Goal: Task Accomplishment & Management: Use online tool/utility

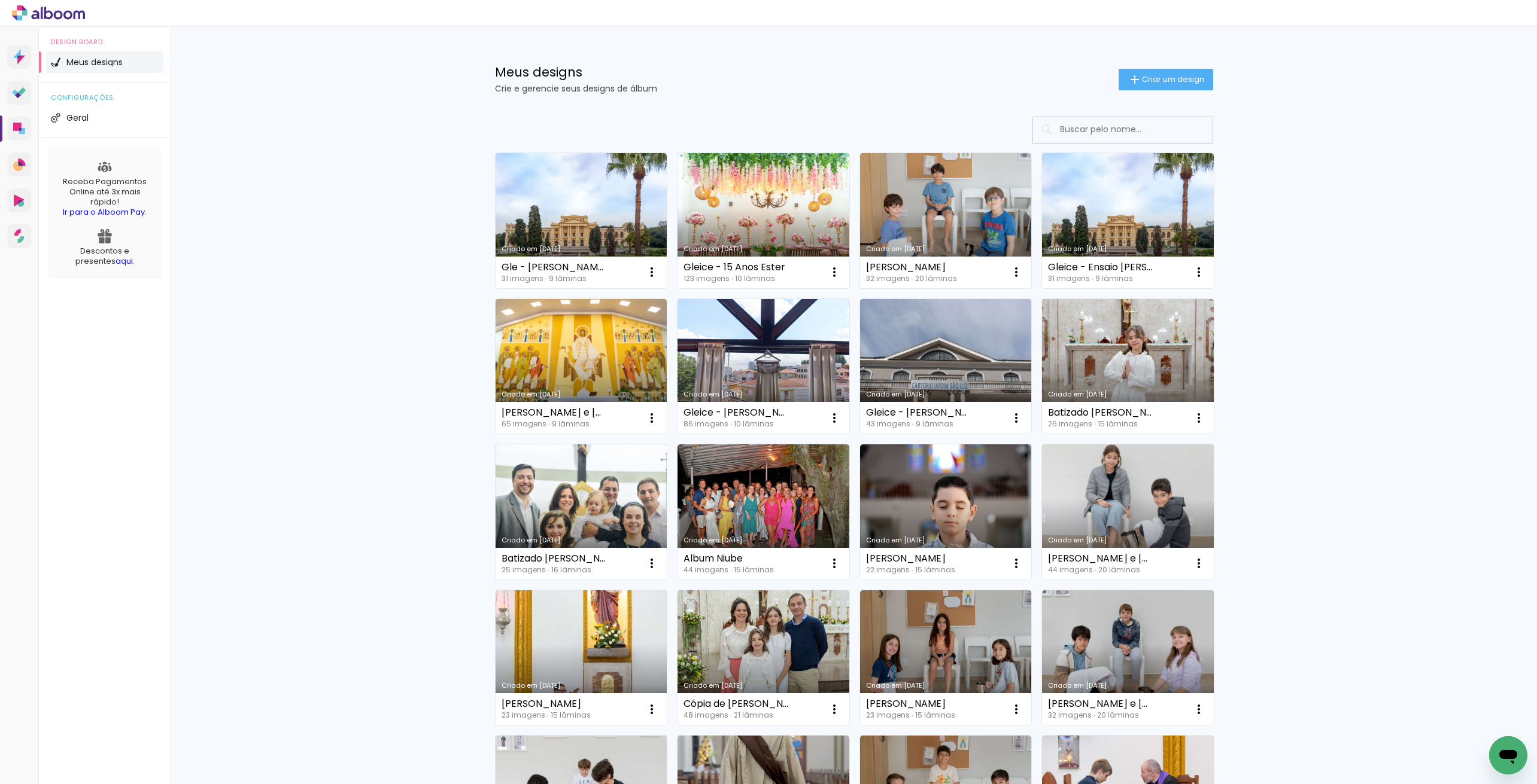
click at [1114, 502] on link "Criado em [DATE]" at bounding box center [1127, 512] width 172 height 135
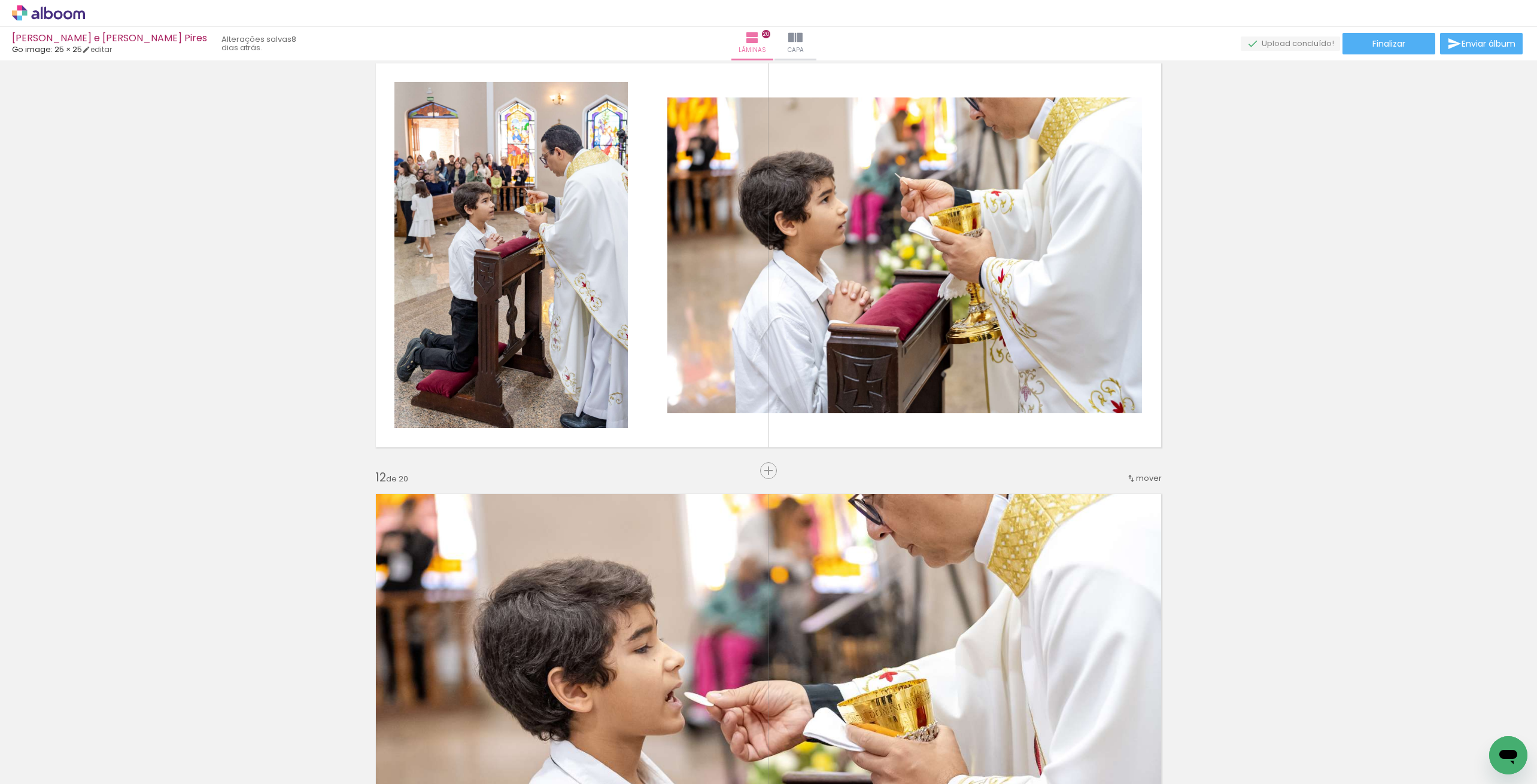
scroll to position [4237, 0]
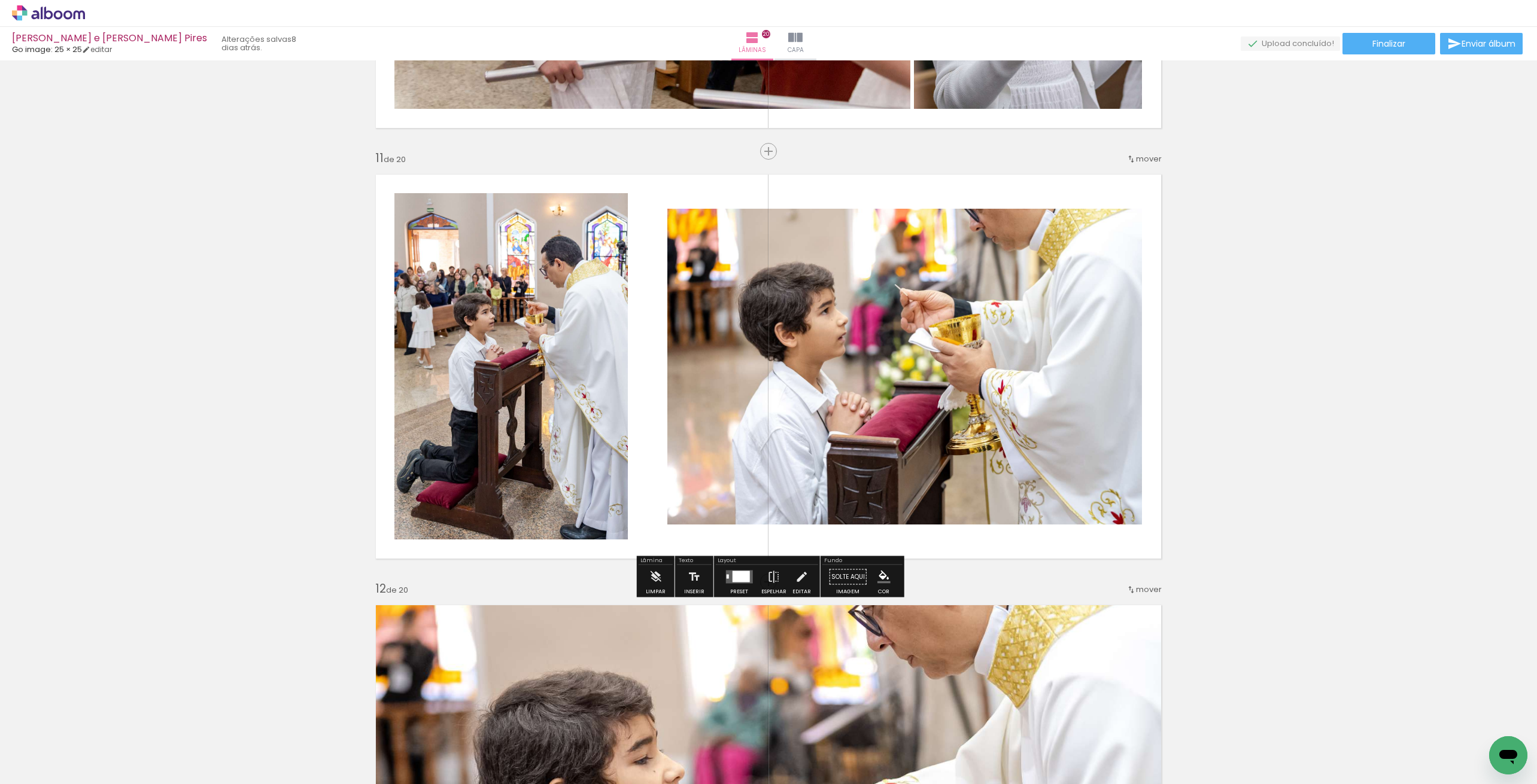
click at [0, 0] on iron-icon at bounding box center [0, 0] width 0 height 0
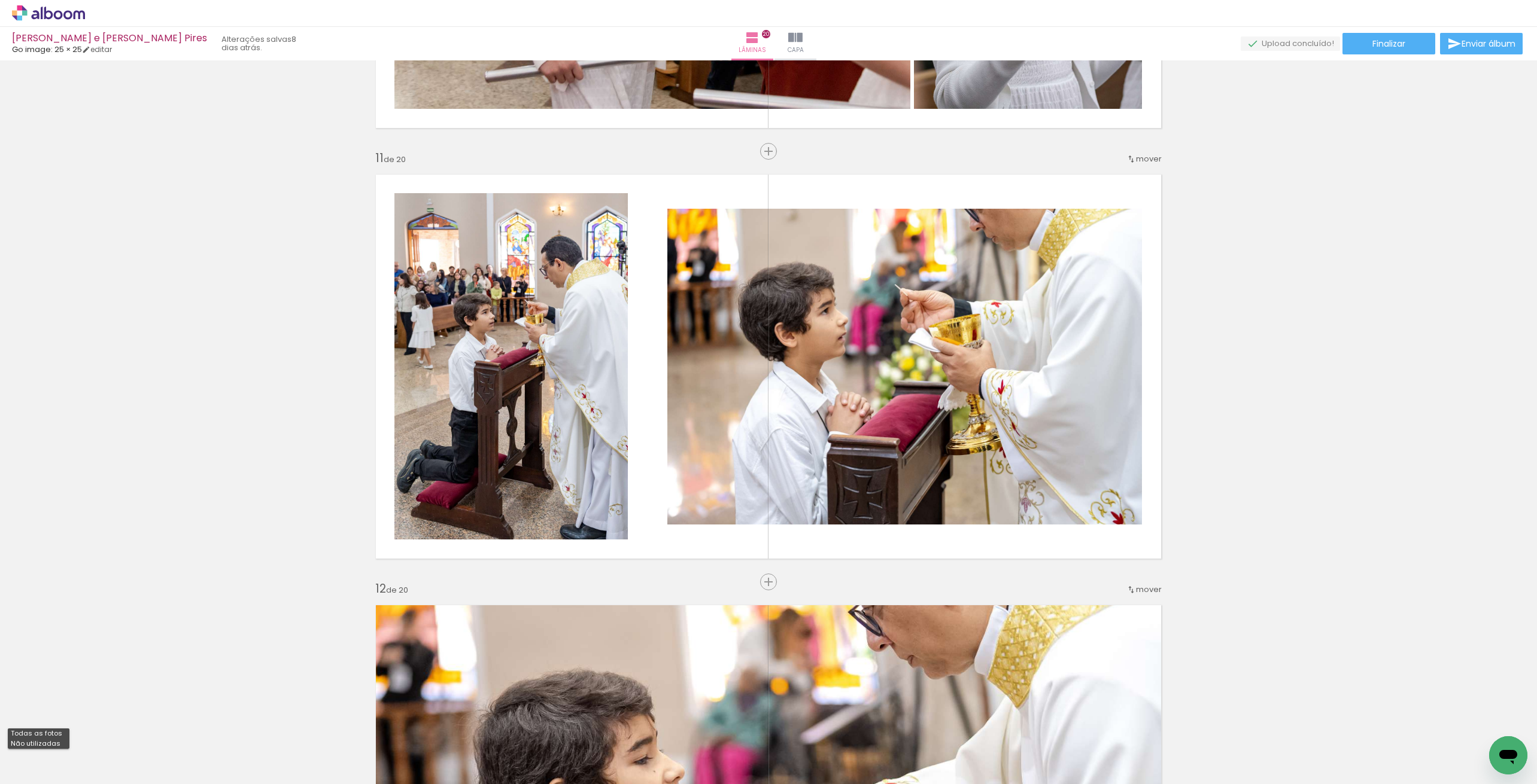
click at [0, 0] on paper-item "Não utilizadas" at bounding box center [0, 0] width 0 height 0
type input "Não utilizadas"
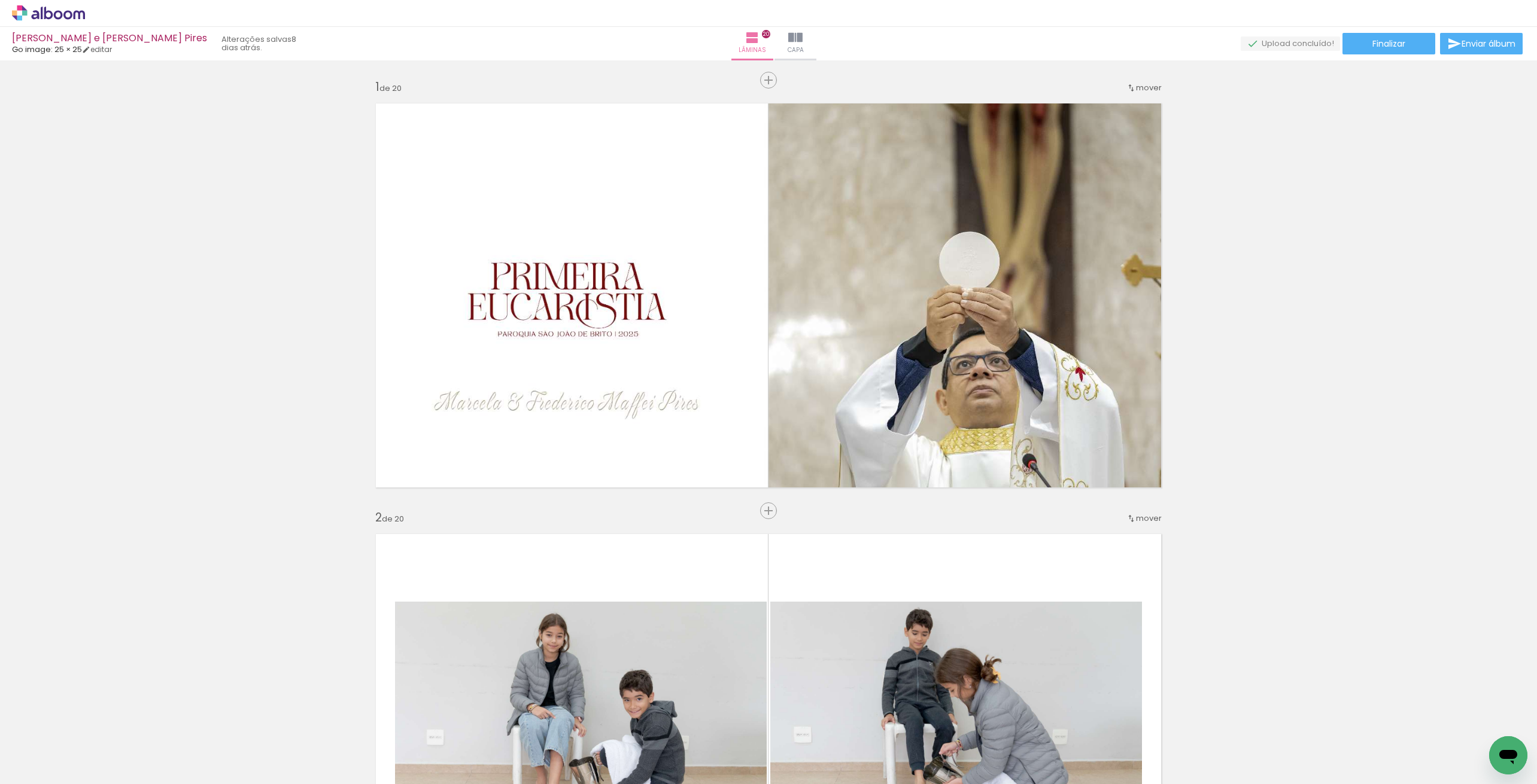
scroll to position [4237, 0]
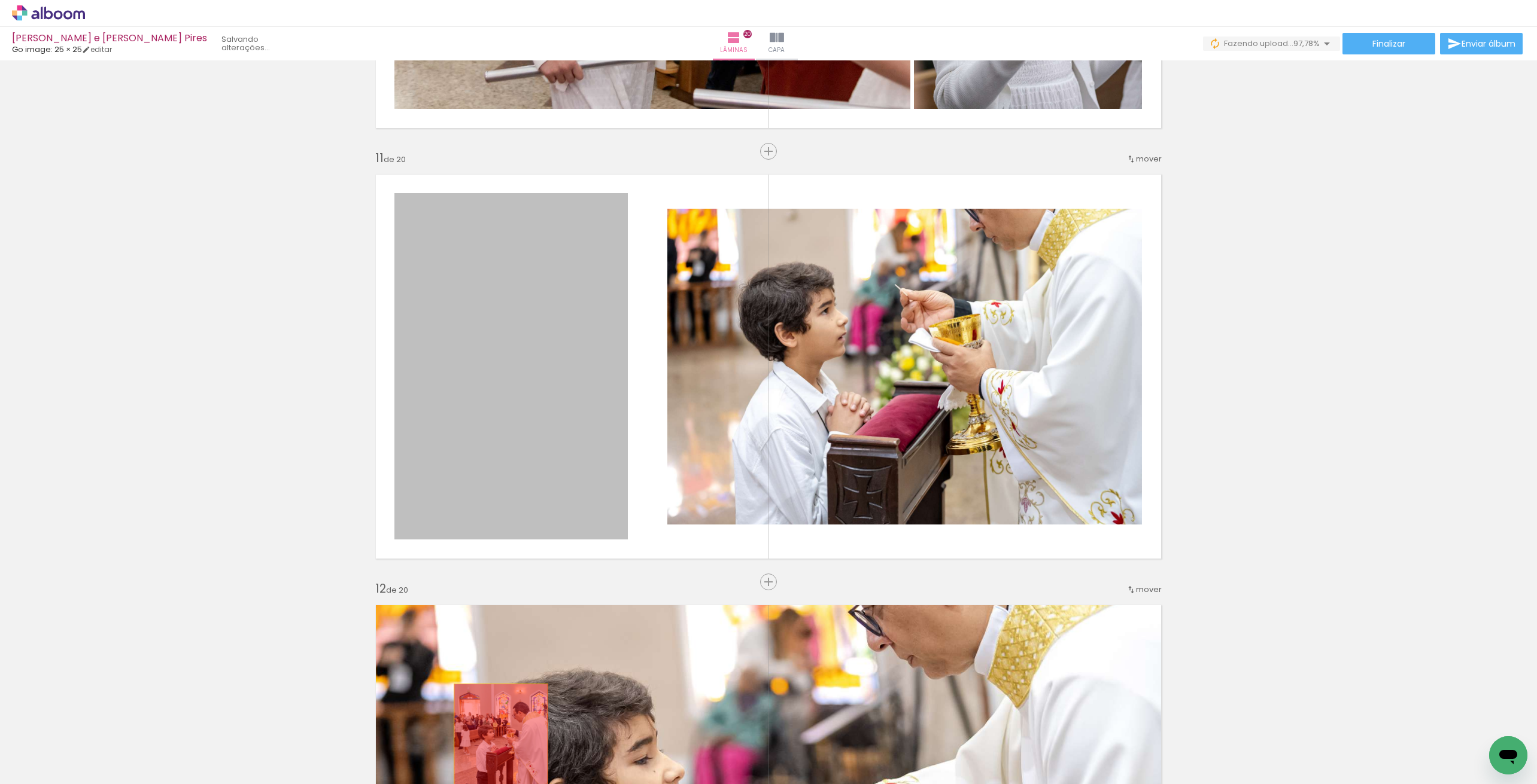
drag, startPoint x: 573, startPoint y: 339, endPoint x: 501, endPoint y: 753, distance: 420.2
click at [501, 753] on quentale-workspace at bounding box center [768, 392] width 1537 height 784
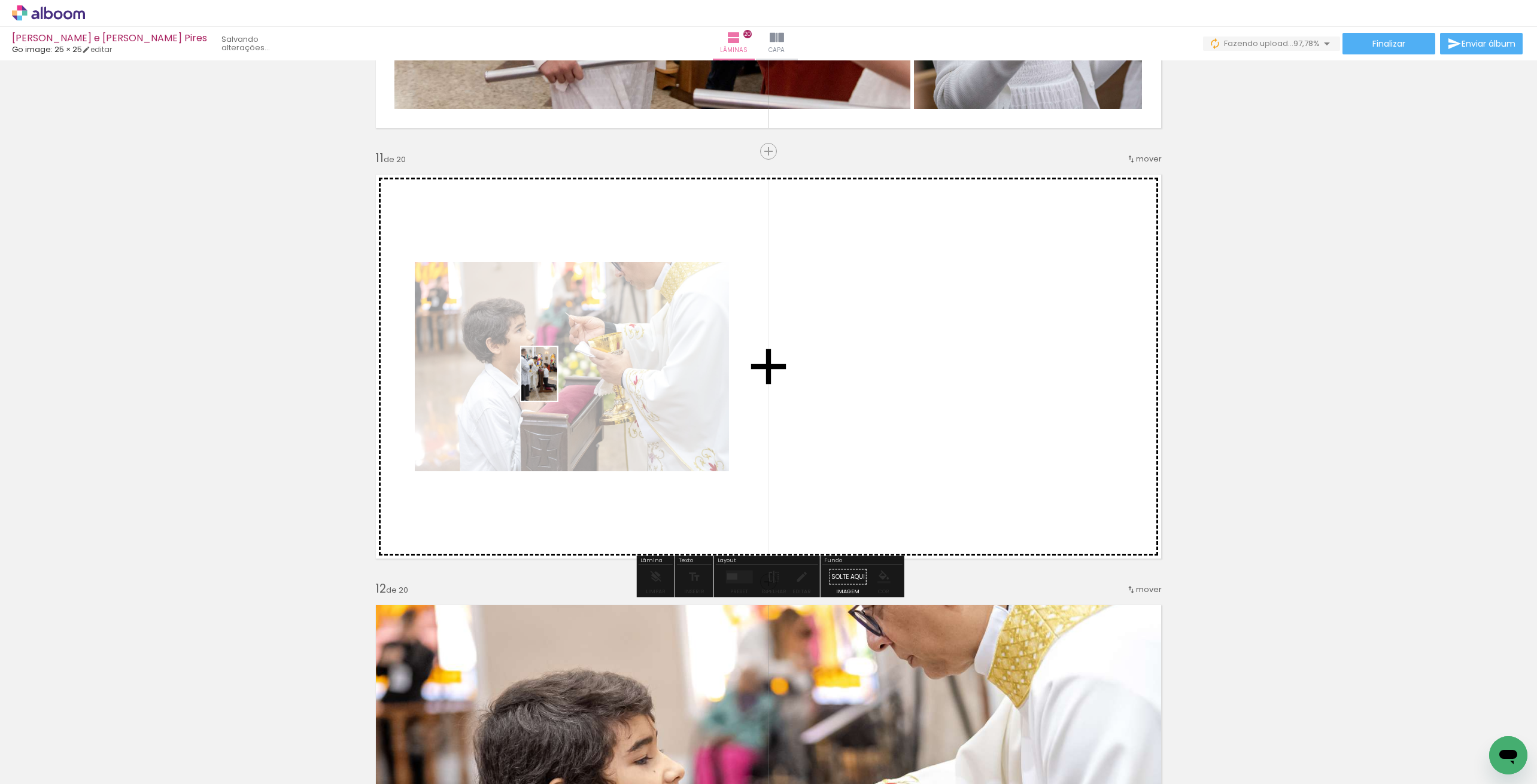
drag, startPoint x: 182, startPoint y: 760, endPoint x: 551, endPoint y: 384, distance: 526.8
click at [555, 384] on quentale-workspace at bounding box center [768, 392] width 1537 height 784
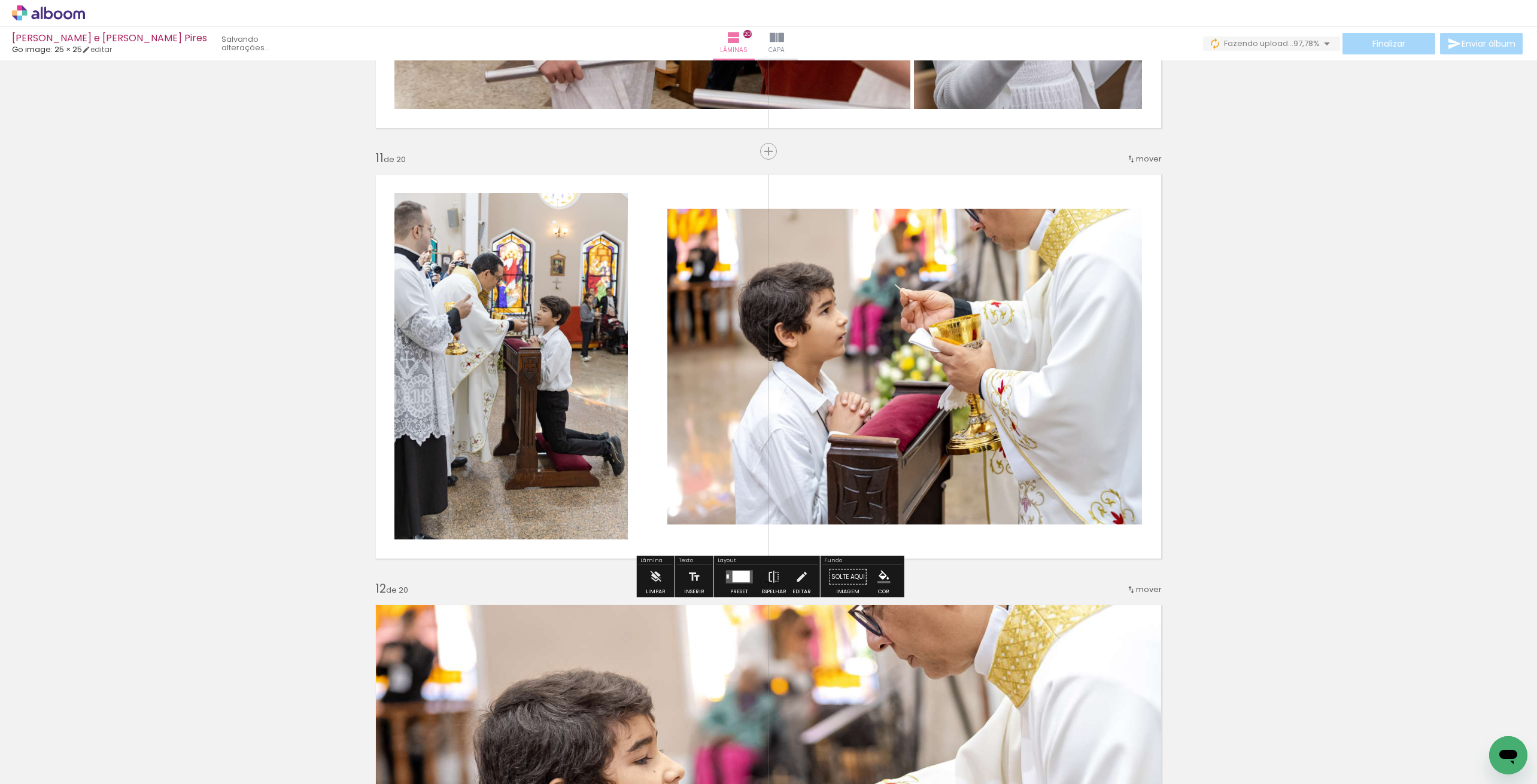
click at [560, 349] on quentale-photo at bounding box center [511, 366] width 233 height 347
click at [775, 575] on iron-icon at bounding box center [774, 577] width 13 height 24
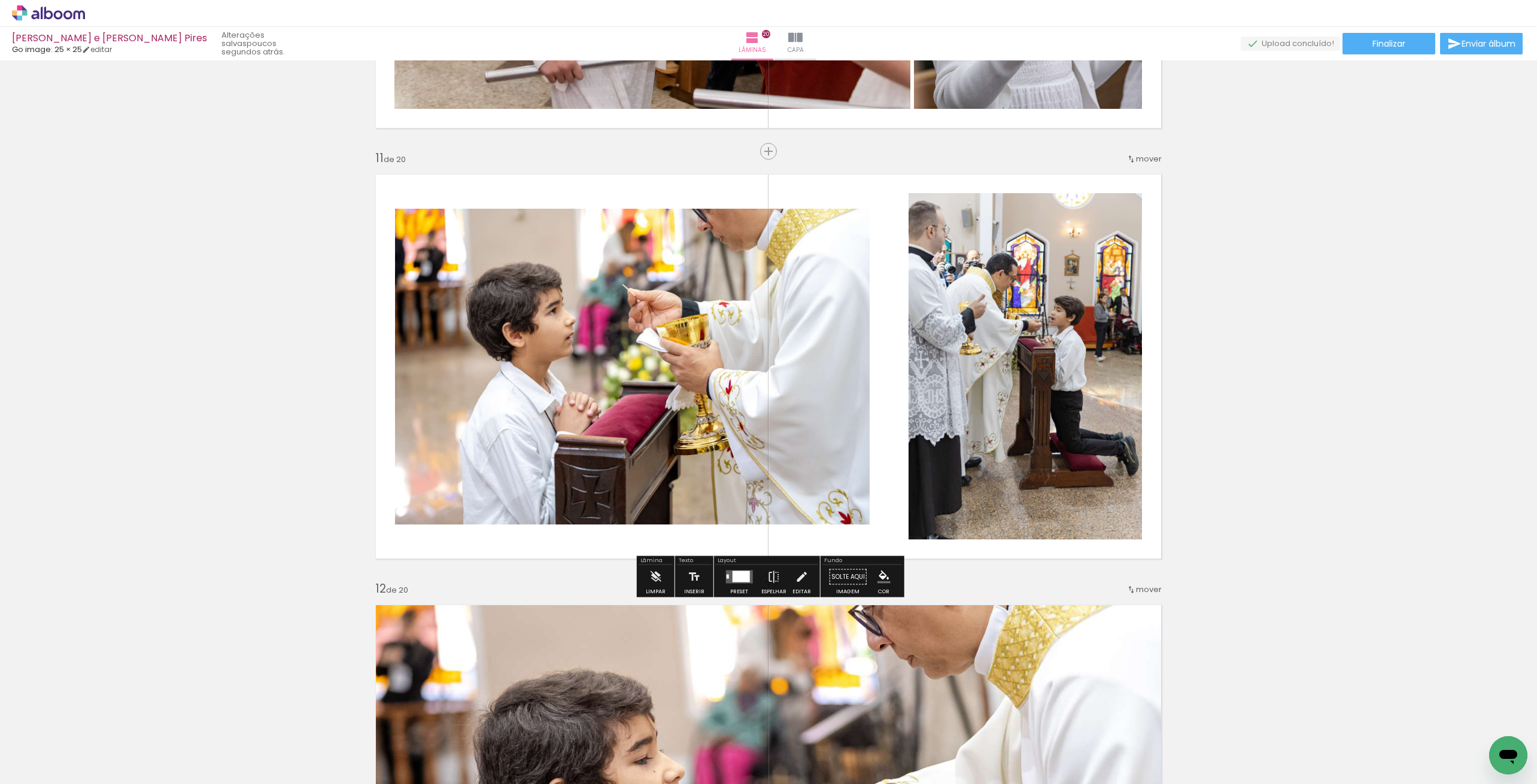
click at [729, 568] on div at bounding box center [738, 577] width 32 height 24
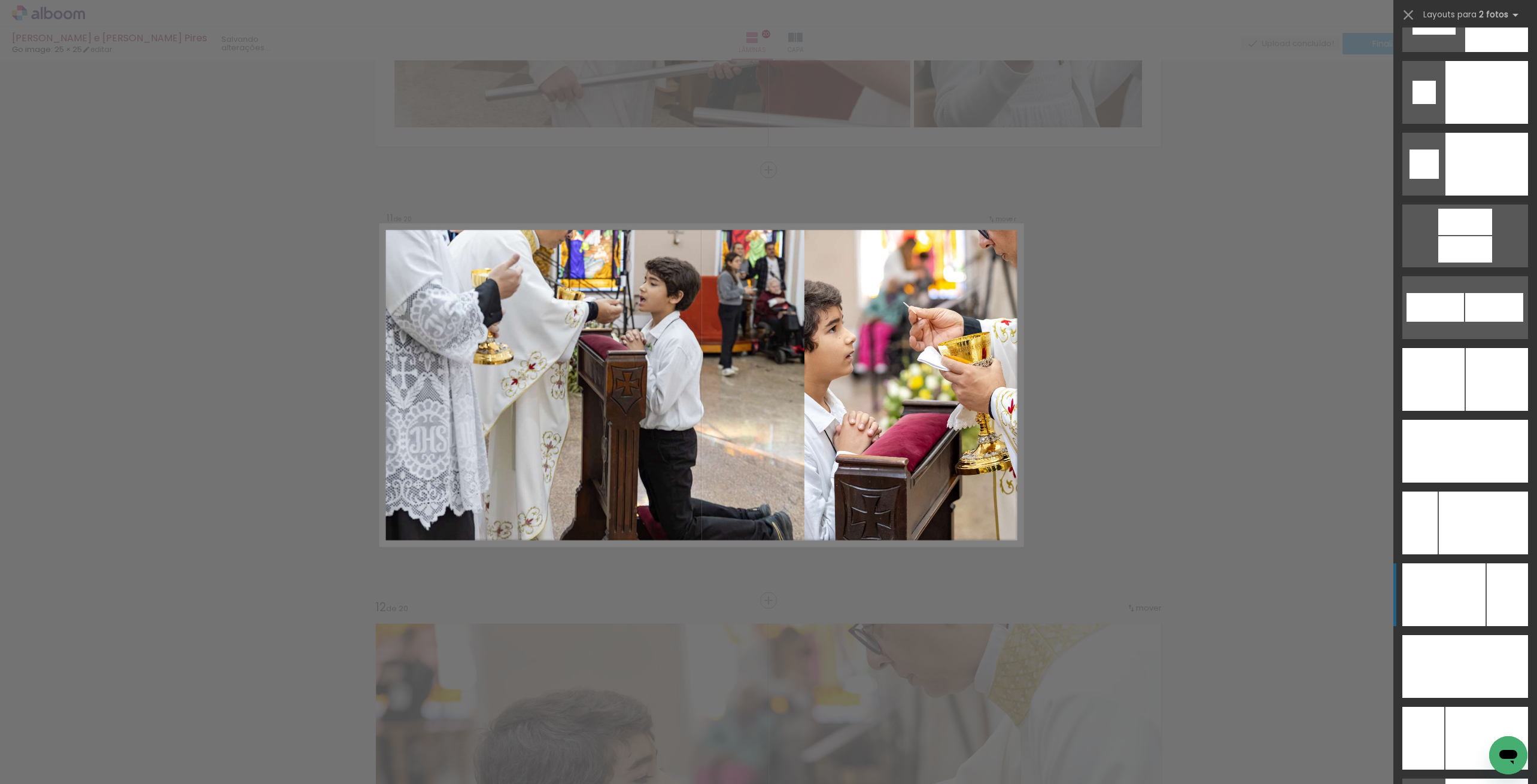
scroll to position [5074, 0]
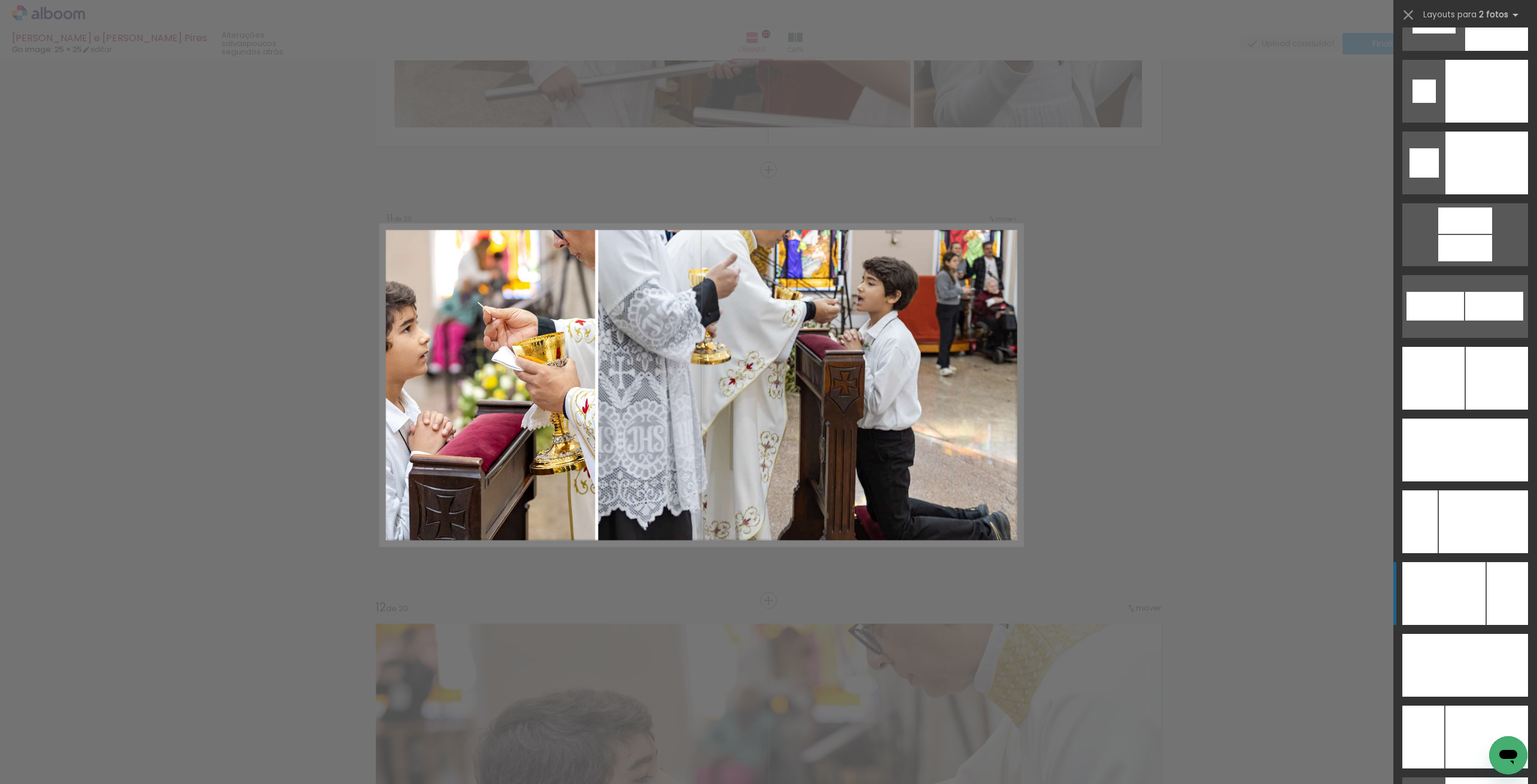
click at [1445, 607] on div at bounding box center [1443, 594] width 83 height 63
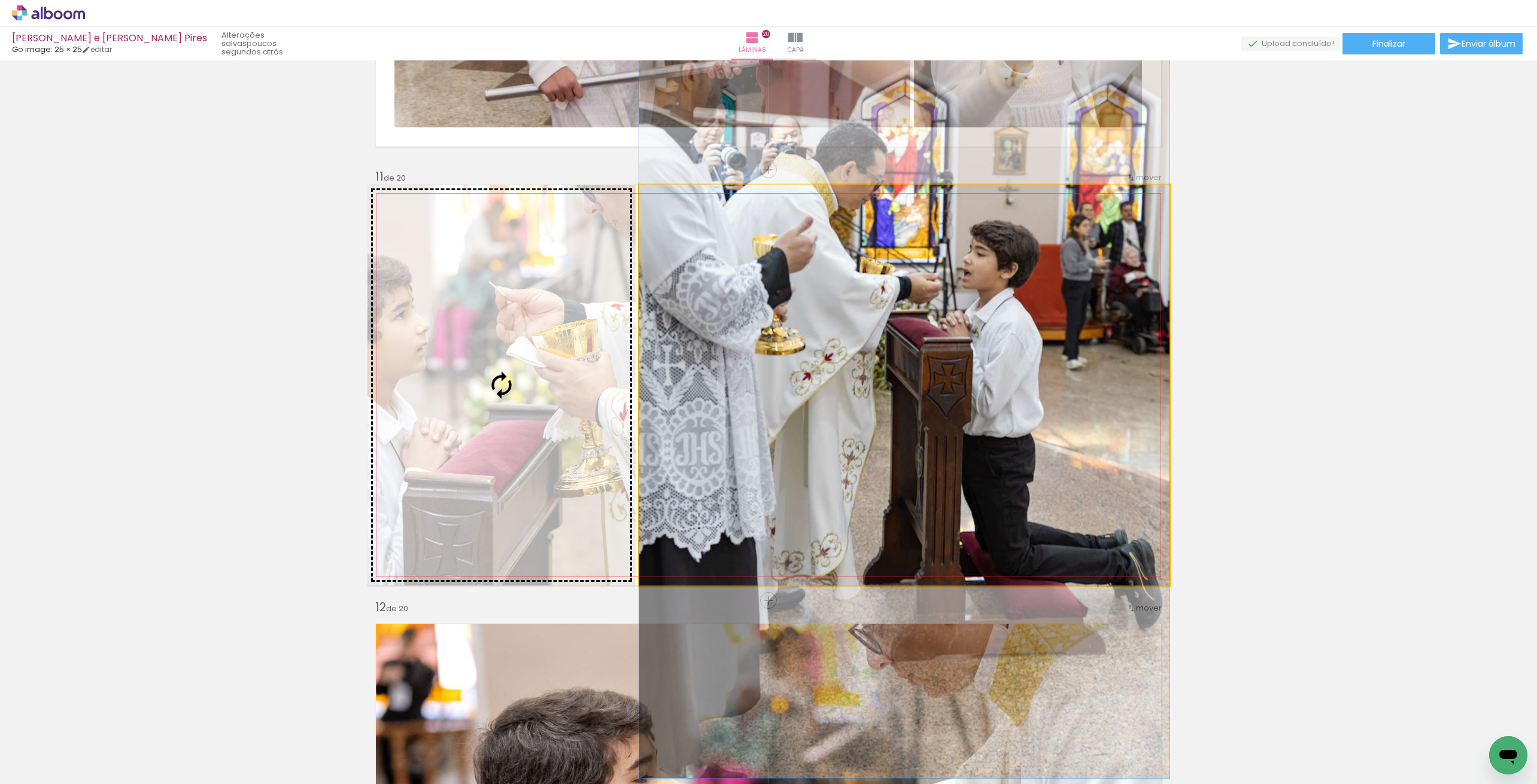
drag, startPoint x: 920, startPoint y: 468, endPoint x: 588, endPoint y: 454, distance: 332.3
click at [0, 0] on slot at bounding box center [0, 0] width 0 height 0
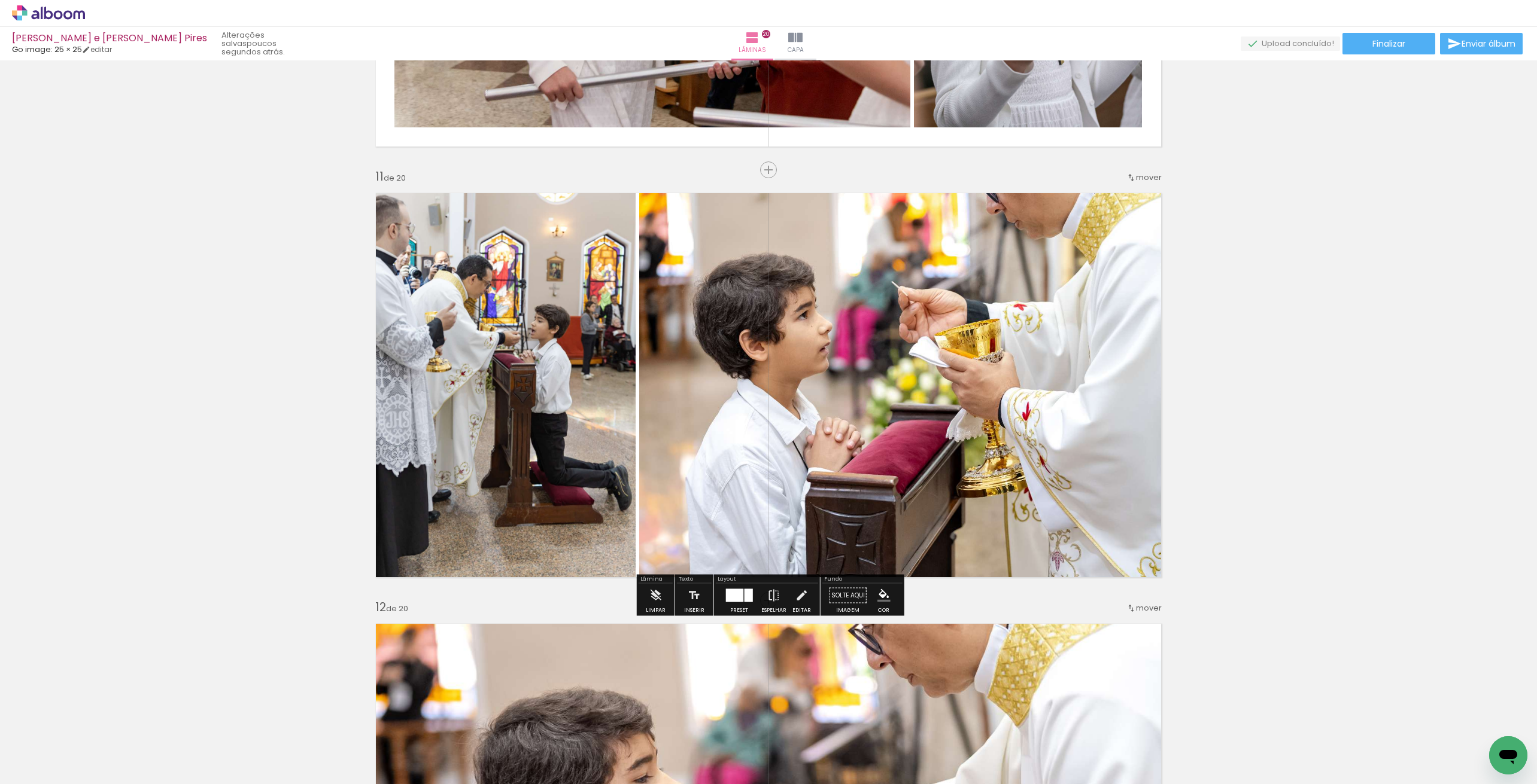
click at [570, 450] on quentale-photo at bounding box center [501, 385] width 268 height 401
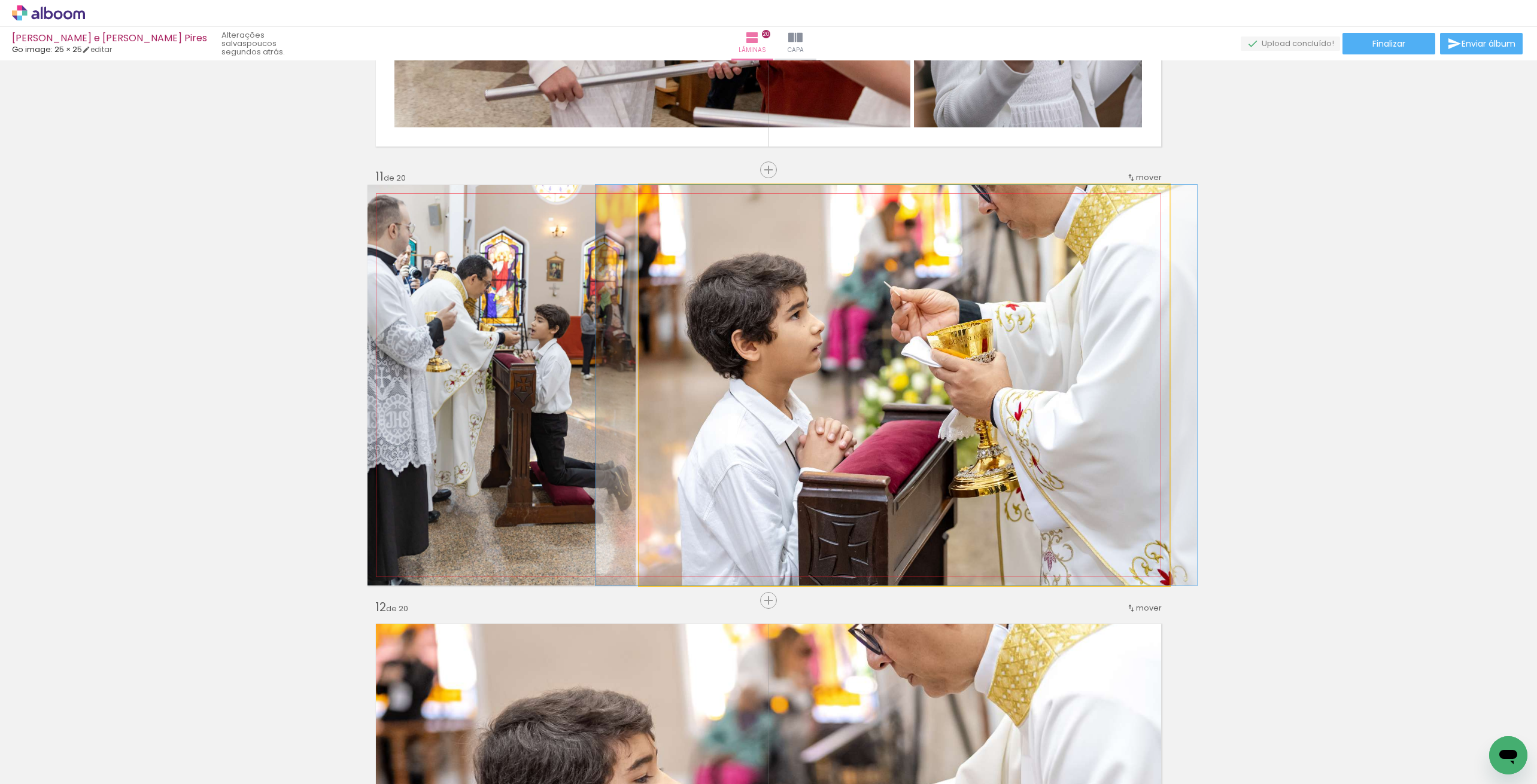
drag, startPoint x: 979, startPoint y: 472, endPoint x: 971, endPoint y: 502, distance: 31.0
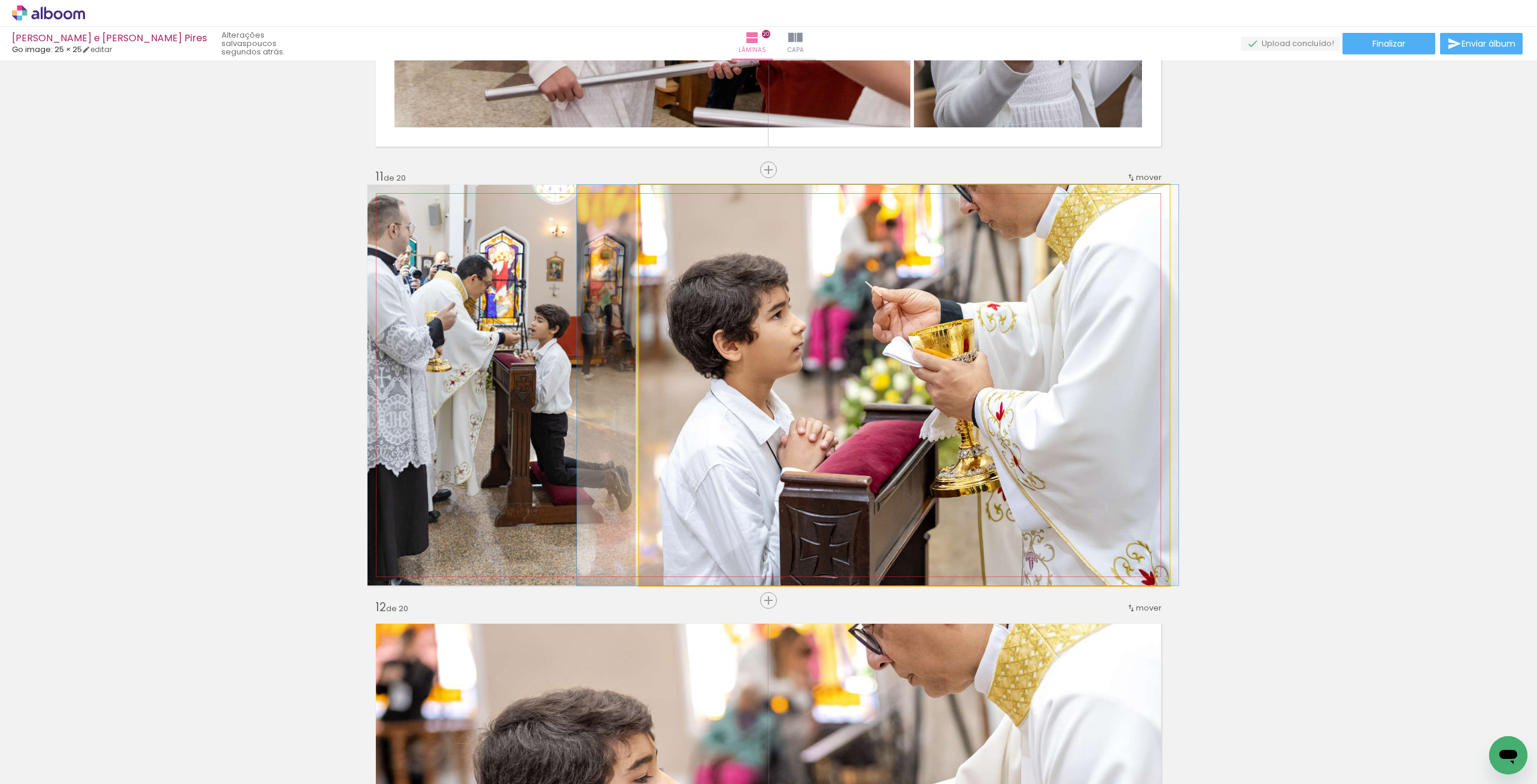
drag, startPoint x: 996, startPoint y: 487, endPoint x: 979, endPoint y: 492, distance: 17.7
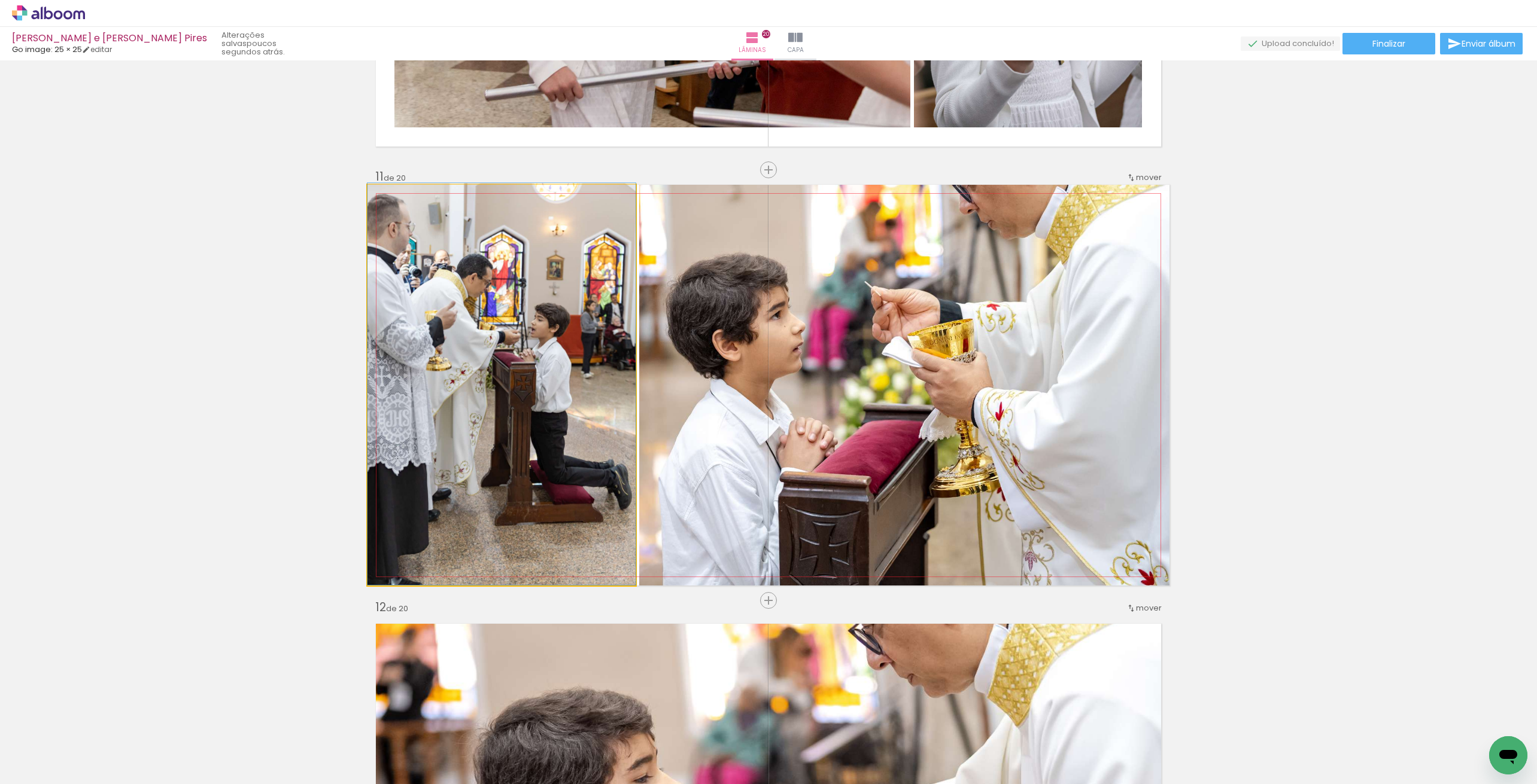
drag, startPoint x: 521, startPoint y: 422, endPoint x: 543, endPoint y: 421, distance: 22.0
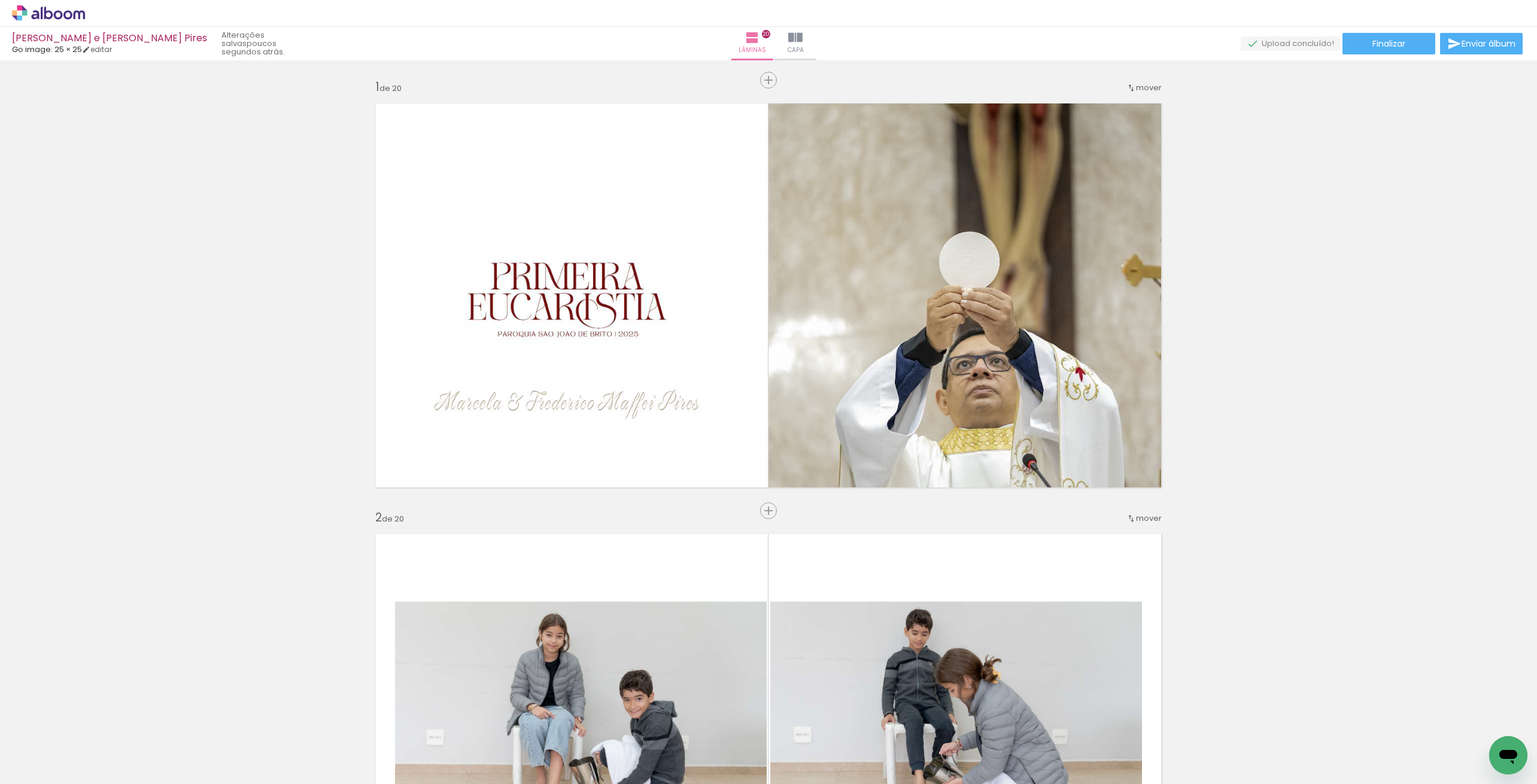
scroll to position [5074, 0]
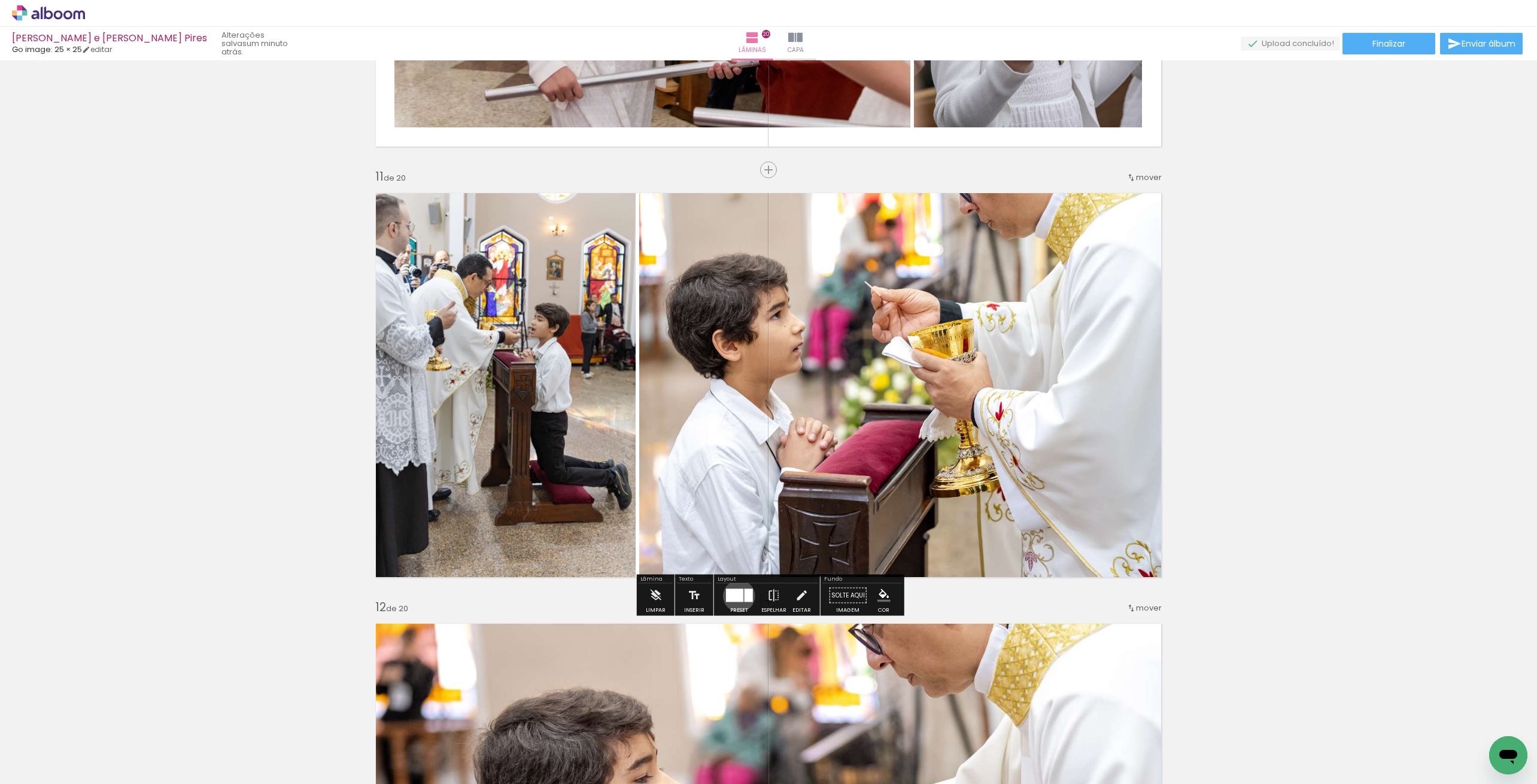
click at [736, 596] on div at bounding box center [734, 596] width 17 height 13
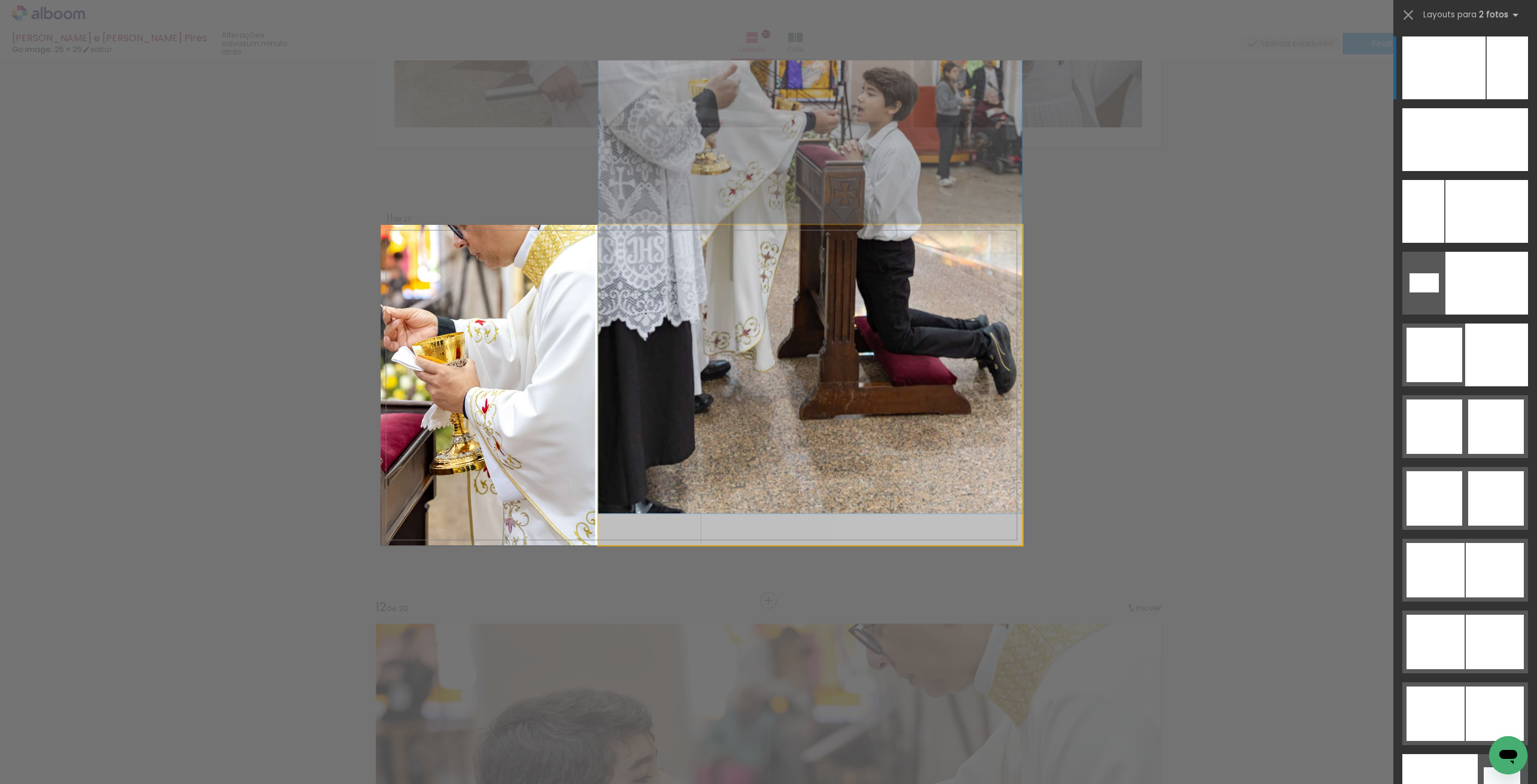
drag, startPoint x: 775, startPoint y: 331, endPoint x: 766, endPoint y: 463, distance: 132.3
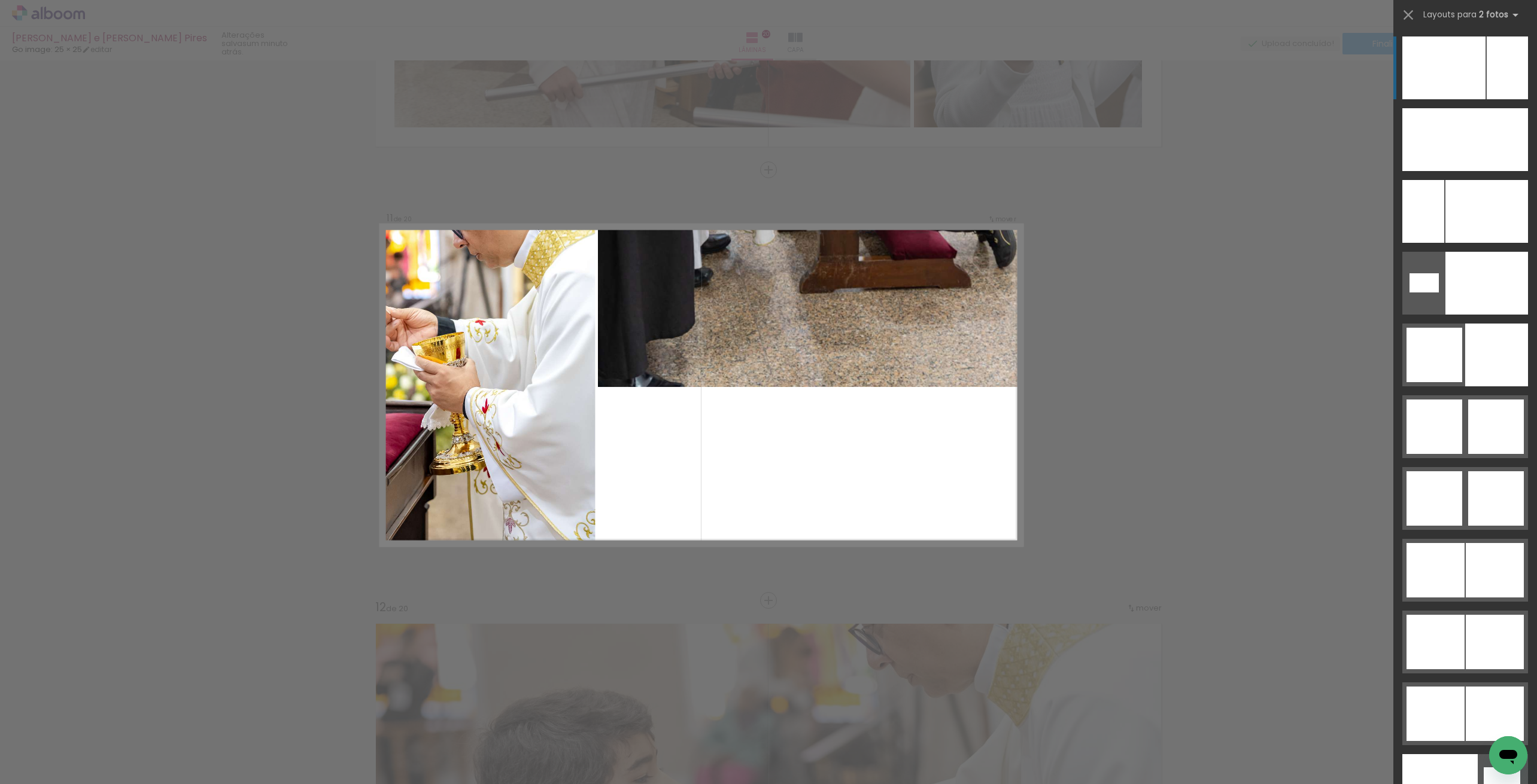
click at [1499, 74] on div at bounding box center [1507, 68] width 41 height 63
click at [1497, 77] on div at bounding box center [1507, 68] width 41 height 63
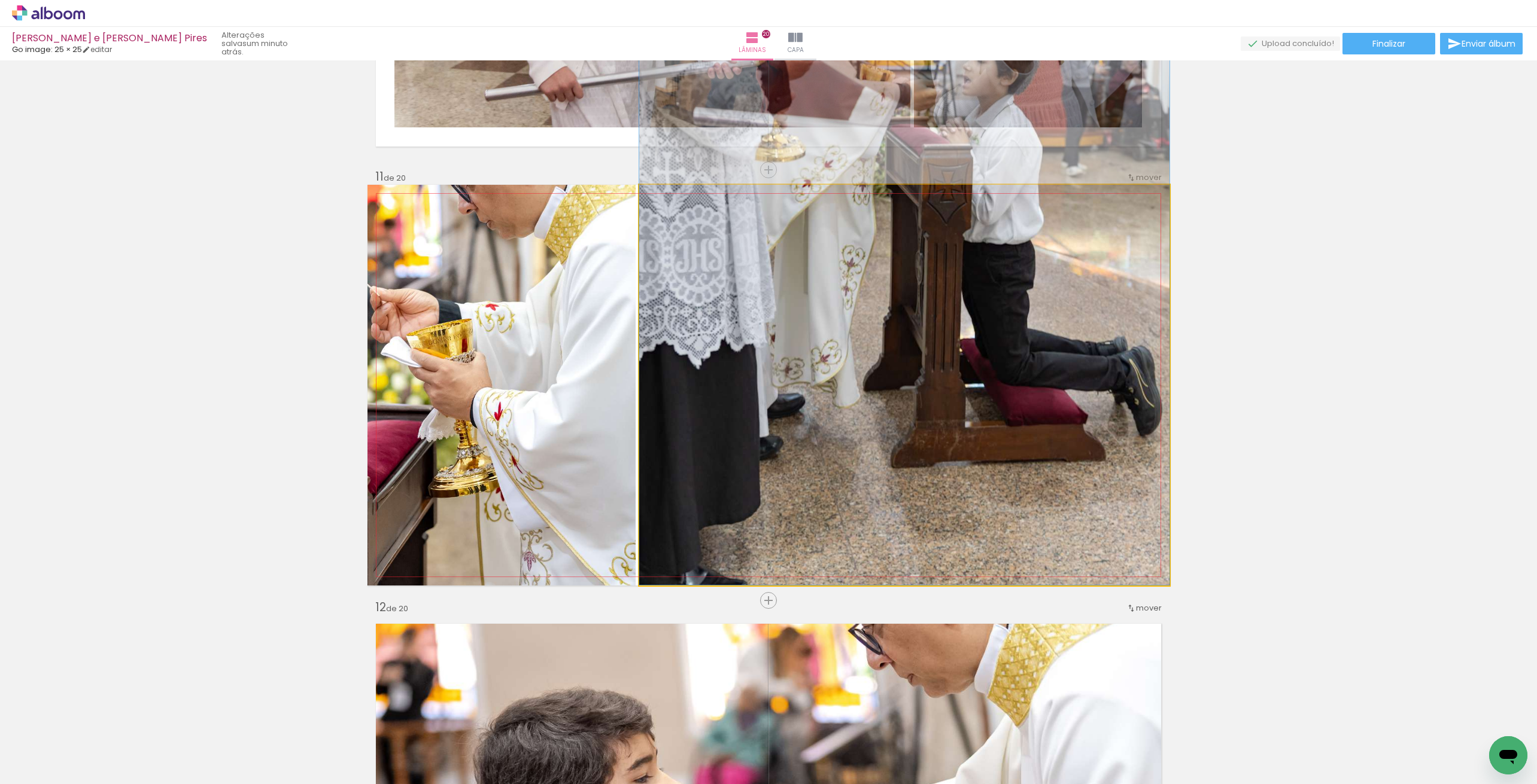
drag, startPoint x: 861, startPoint y: 371, endPoint x: 872, endPoint y: 549, distance: 178.3
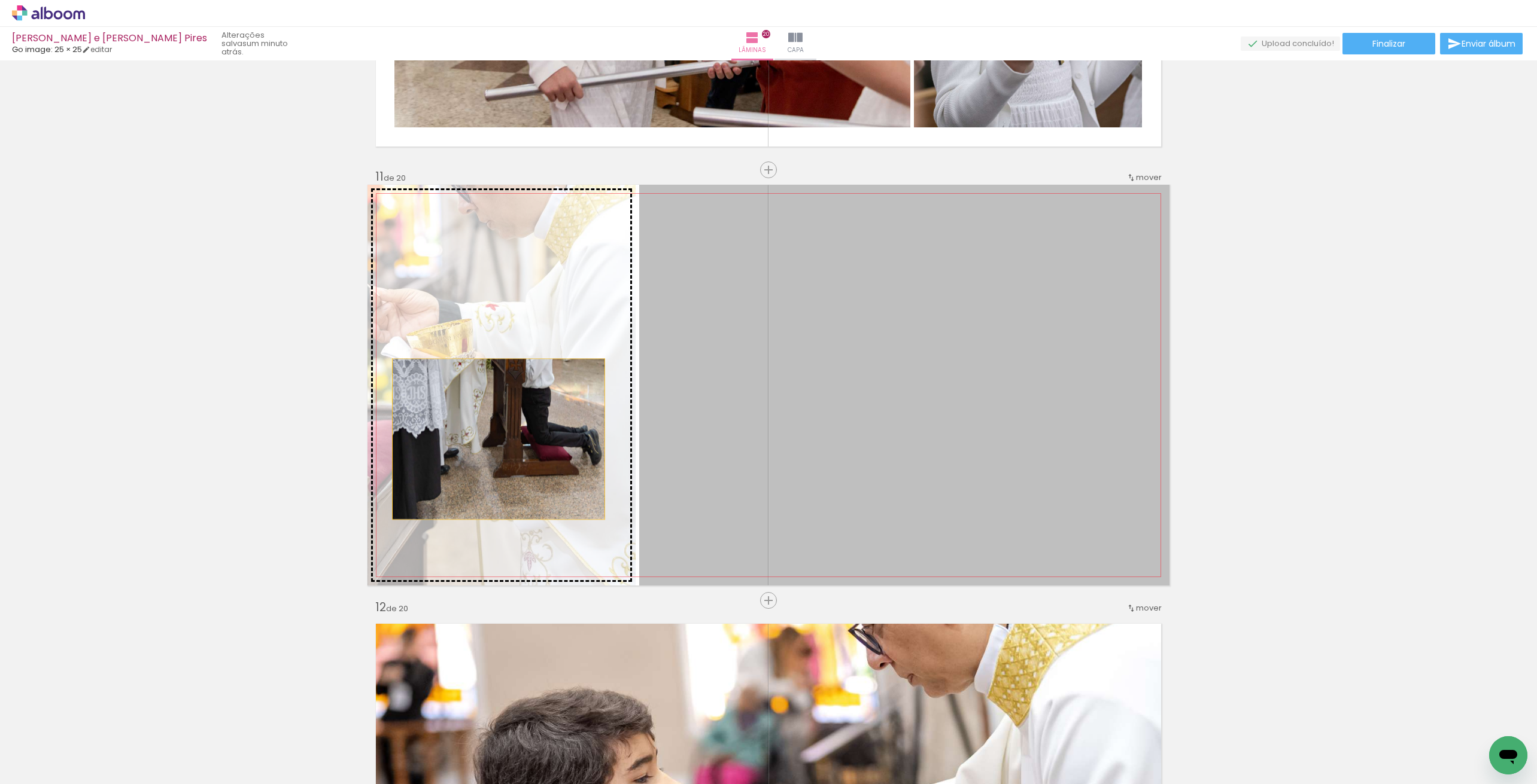
drag, startPoint x: 904, startPoint y: 433, endPoint x: 504, endPoint y: 439, distance: 400.0
click at [0, 0] on slot at bounding box center [0, 0] width 0 height 0
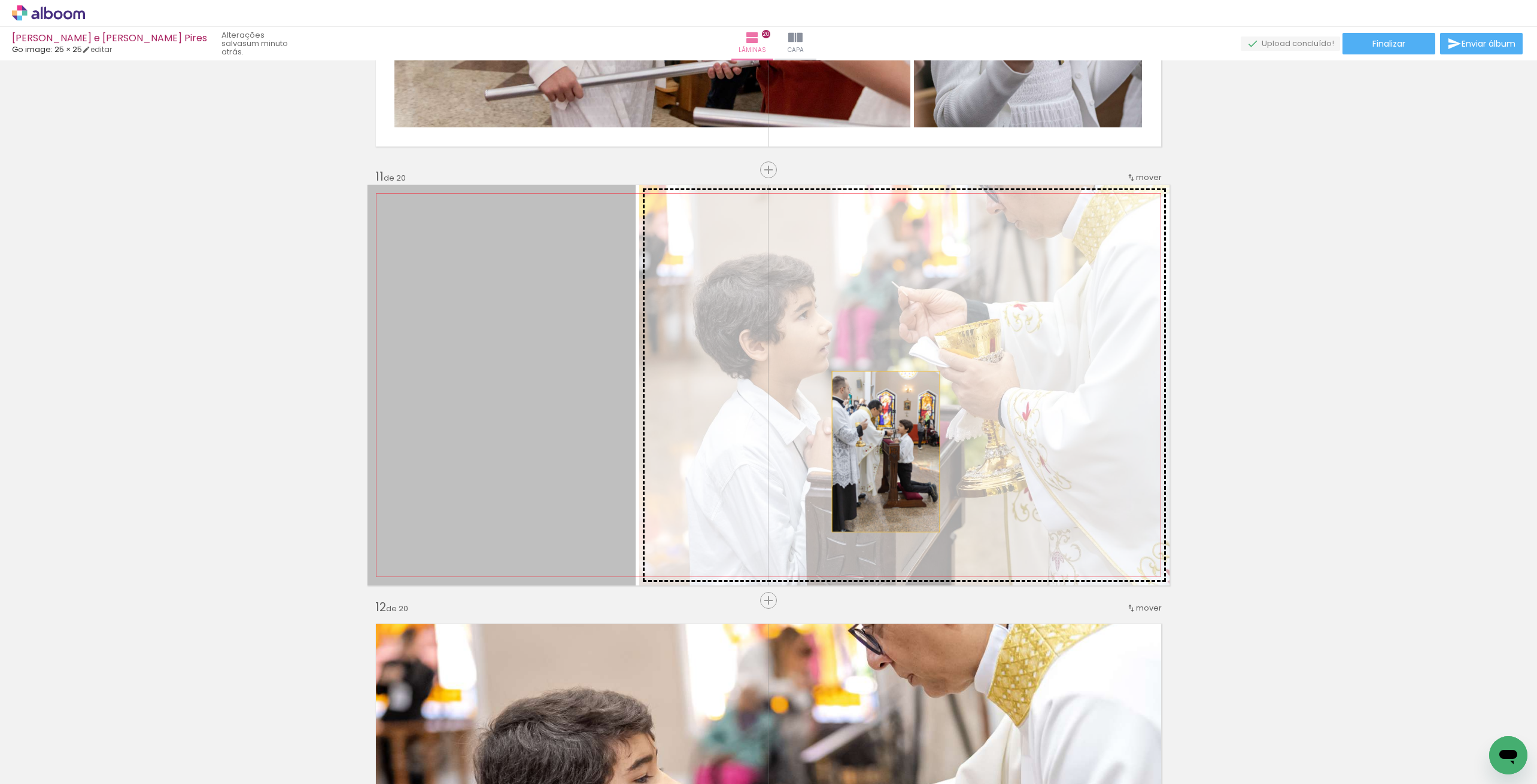
drag, startPoint x: 503, startPoint y: 449, endPoint x: 887, endPoint y: 452, distance: 384.0
click at [0, 0] on slot at bounding box center [0, 0] width 0 height 0
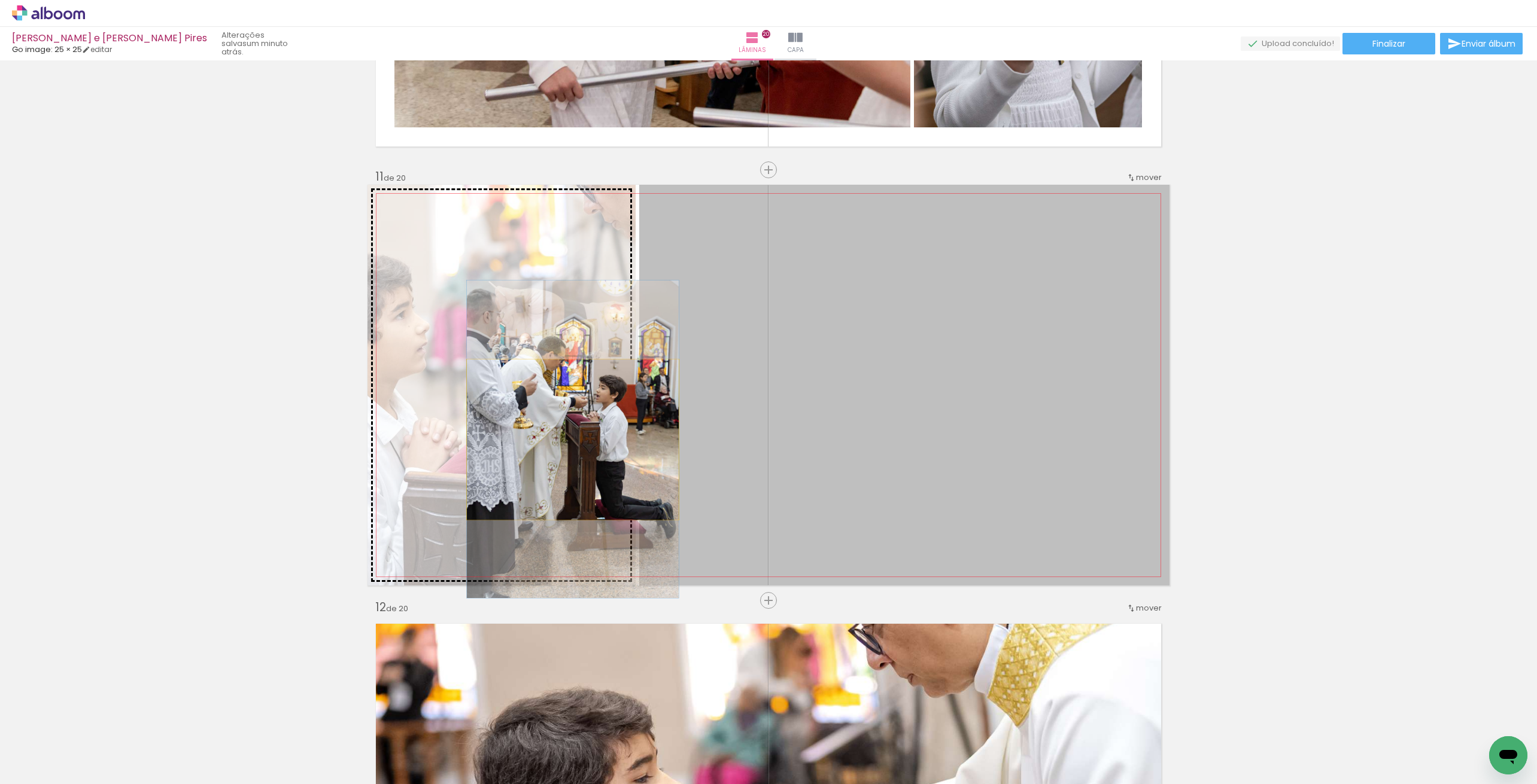
drag, startPoint x: 909, startPoint y: 445, endPoint x: 569, endPoint y: 440, distance: 340.0
click at [0, 0] on slot at bounding box center [0, 0] width 0 height 0
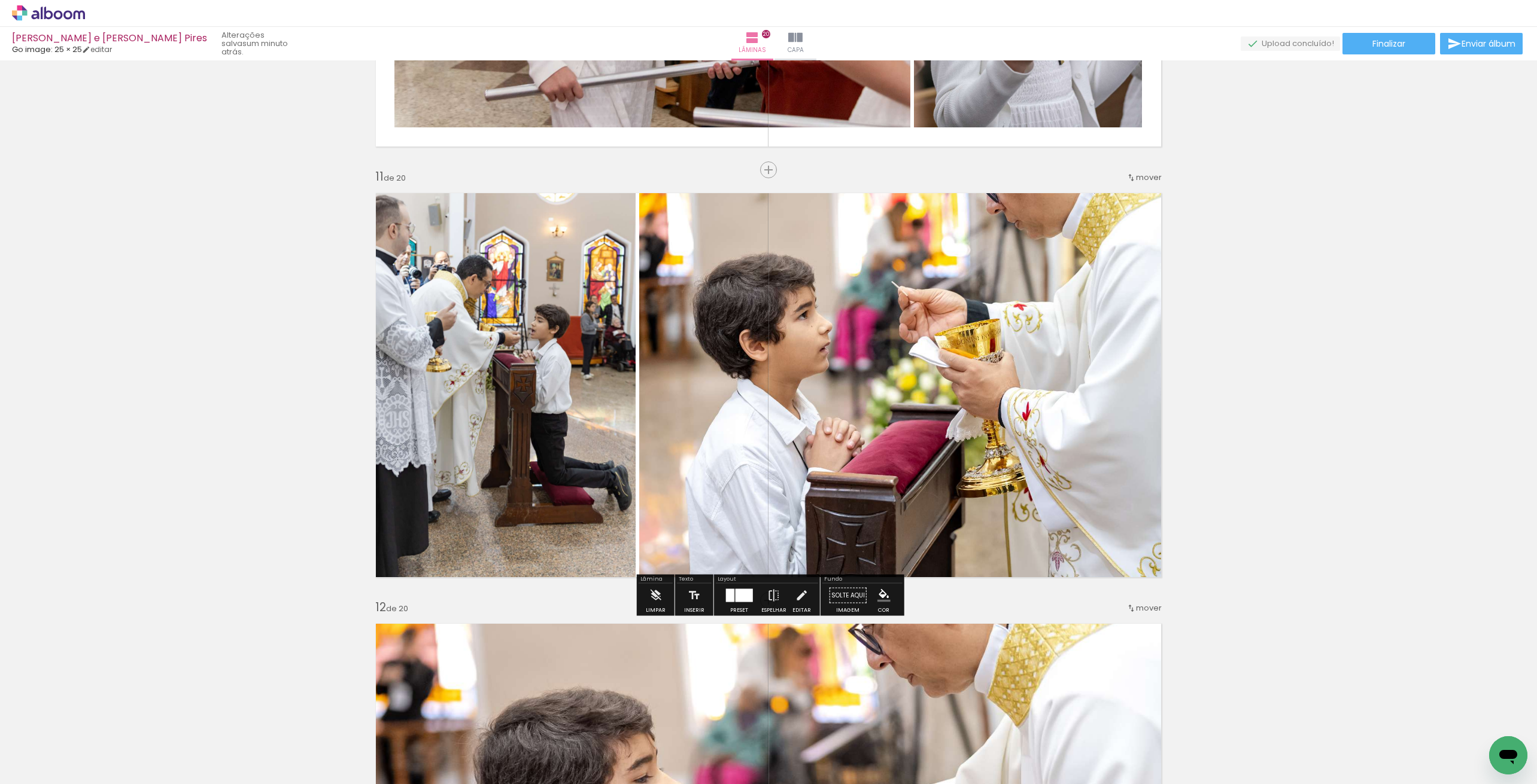
click at [1305, 402] on div "Inserir lâmina 1 de 20 Inserir lâmina 2 de 20 Inserir lâmina 3 de 20 Inserir lâ…" at bounding box center [768, 370] width 1537 height 9046
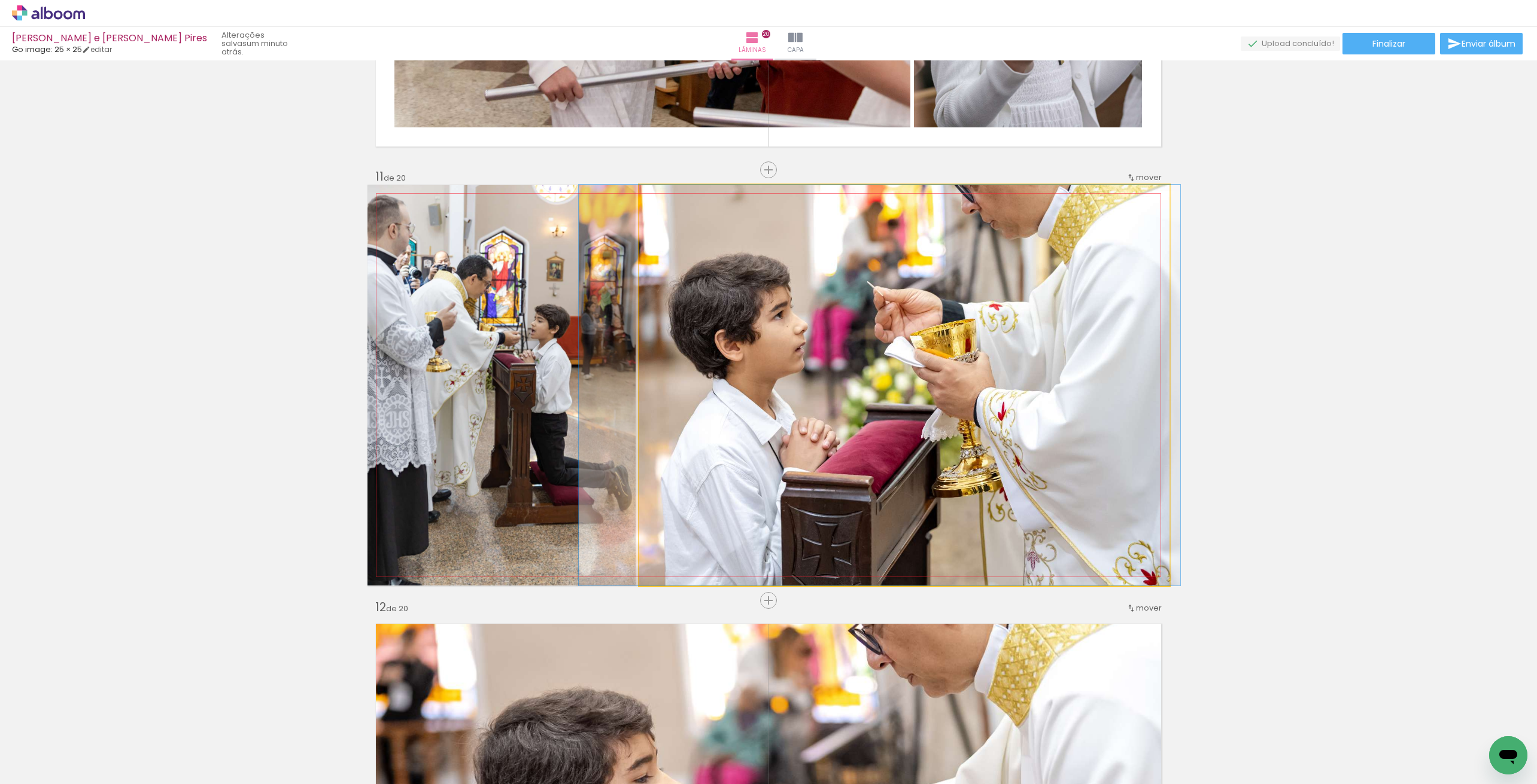
drag, startPoint x: 965, startPoint y: 394, endPoint x: 942, endPoint y: 402, distance: 24.4
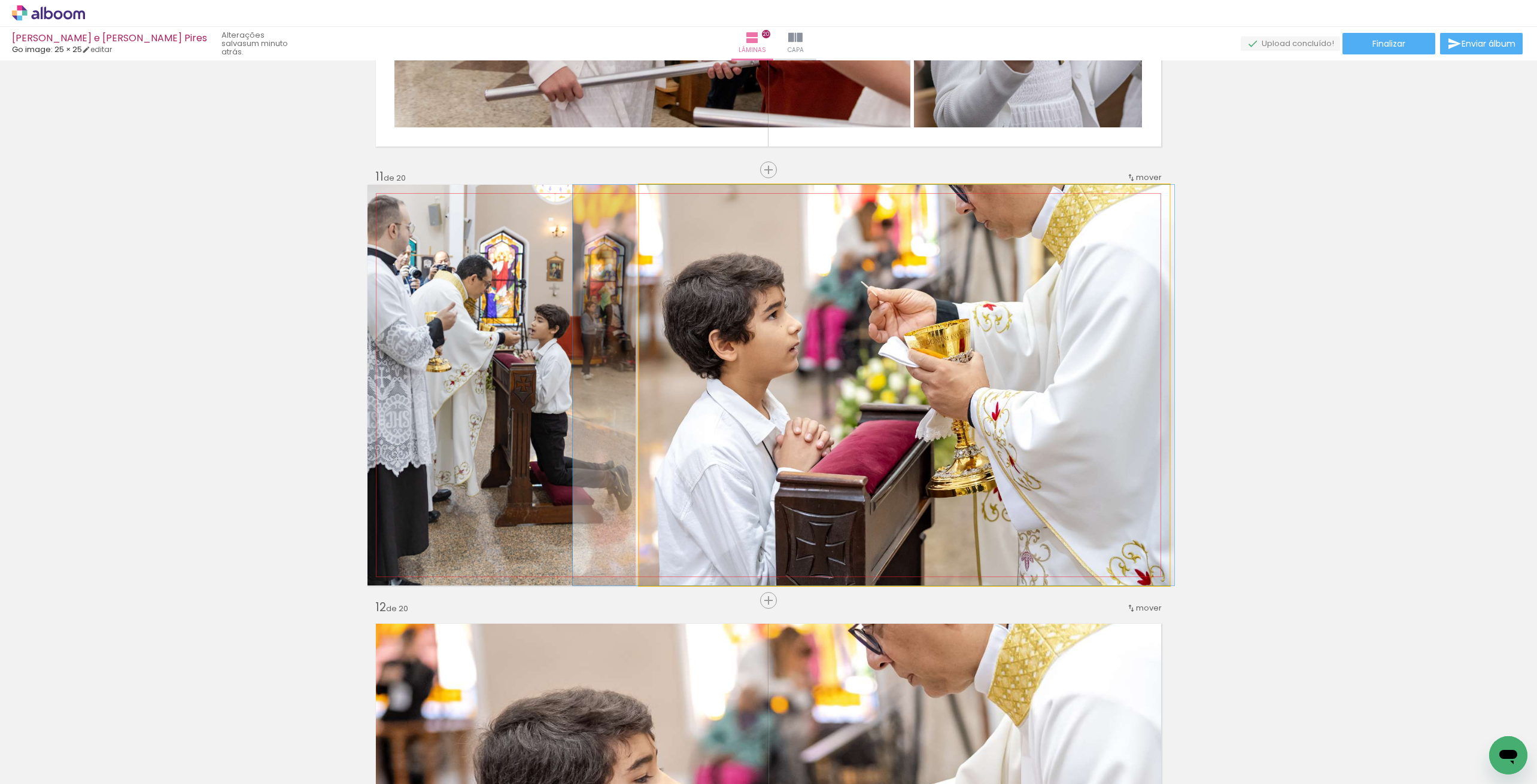
drag, startPoint x: 1017, startPoint y: 374, endPoint x: 1013, endPoint y: 382, distance: 8.9
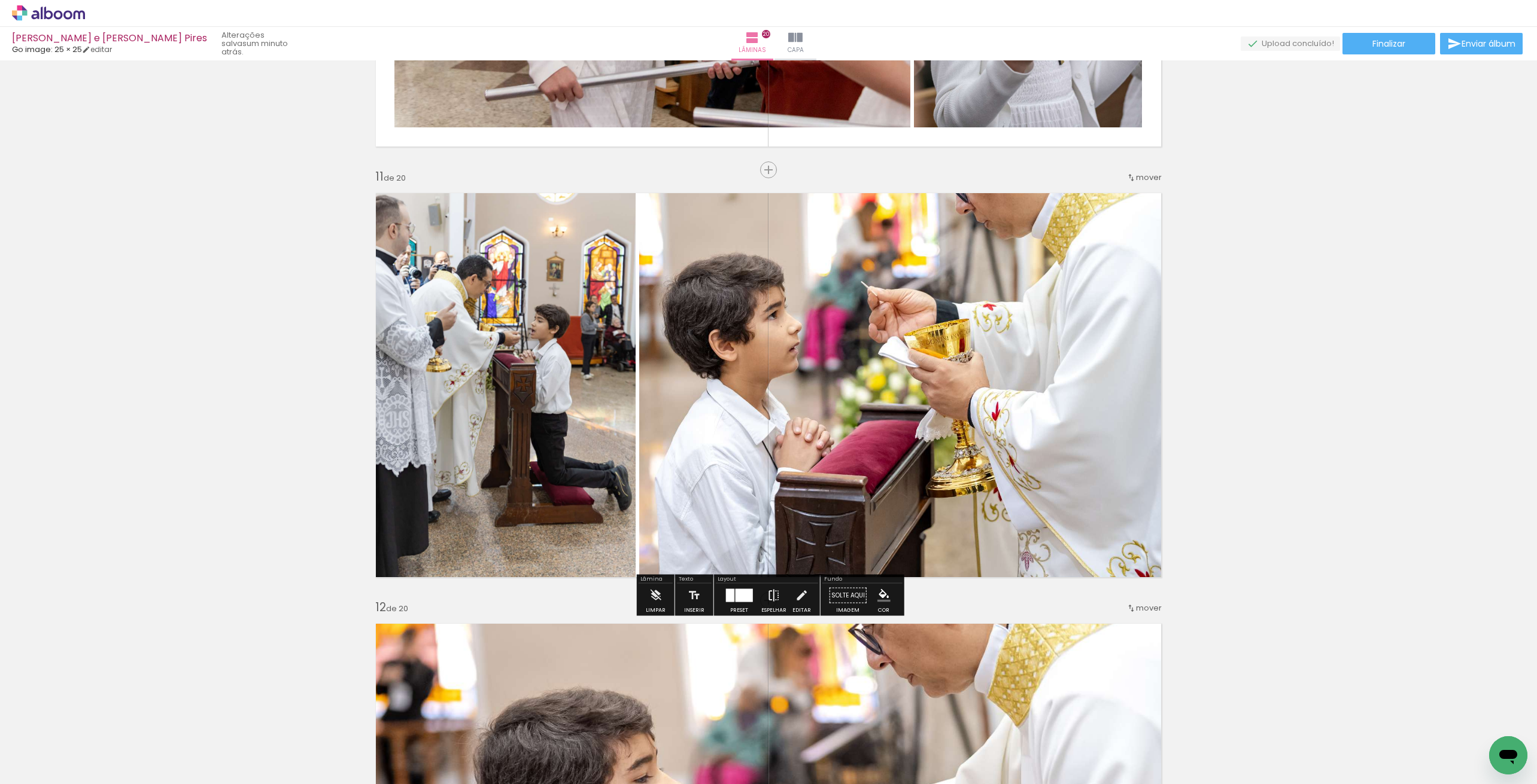
click at [770, 593] on iron-icon at bounding box center [774, 595] width 13 height 24
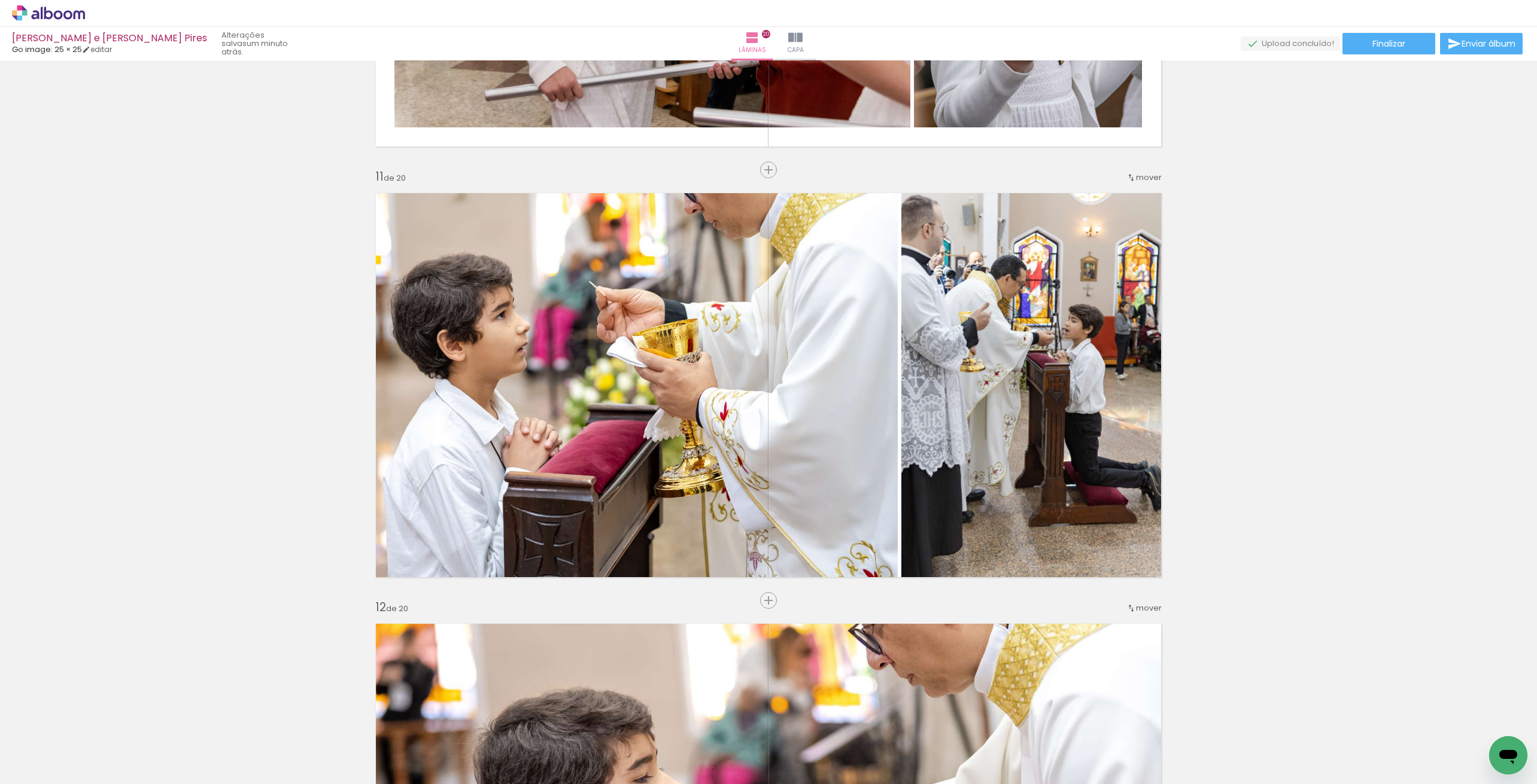
scroll to position [5599, 0]
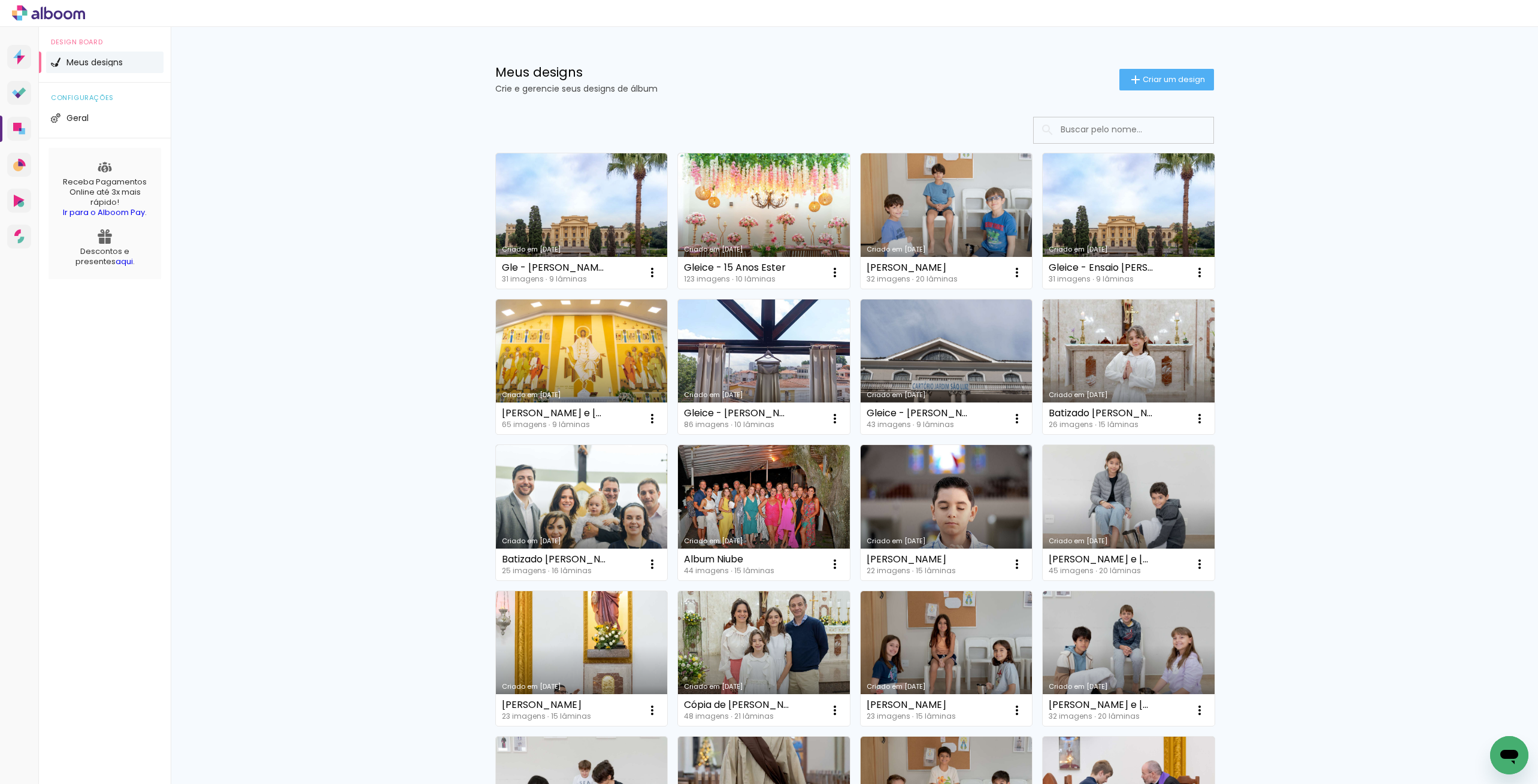
click at [319, 34] on div "Meus designs Crie e gerencie seus designs de álbum Criar um design Criado em [D…" at bounding box center [854, 664] width 1367 height 1273
